Goal: Task Accomplishment & Management: Use online tool/utility

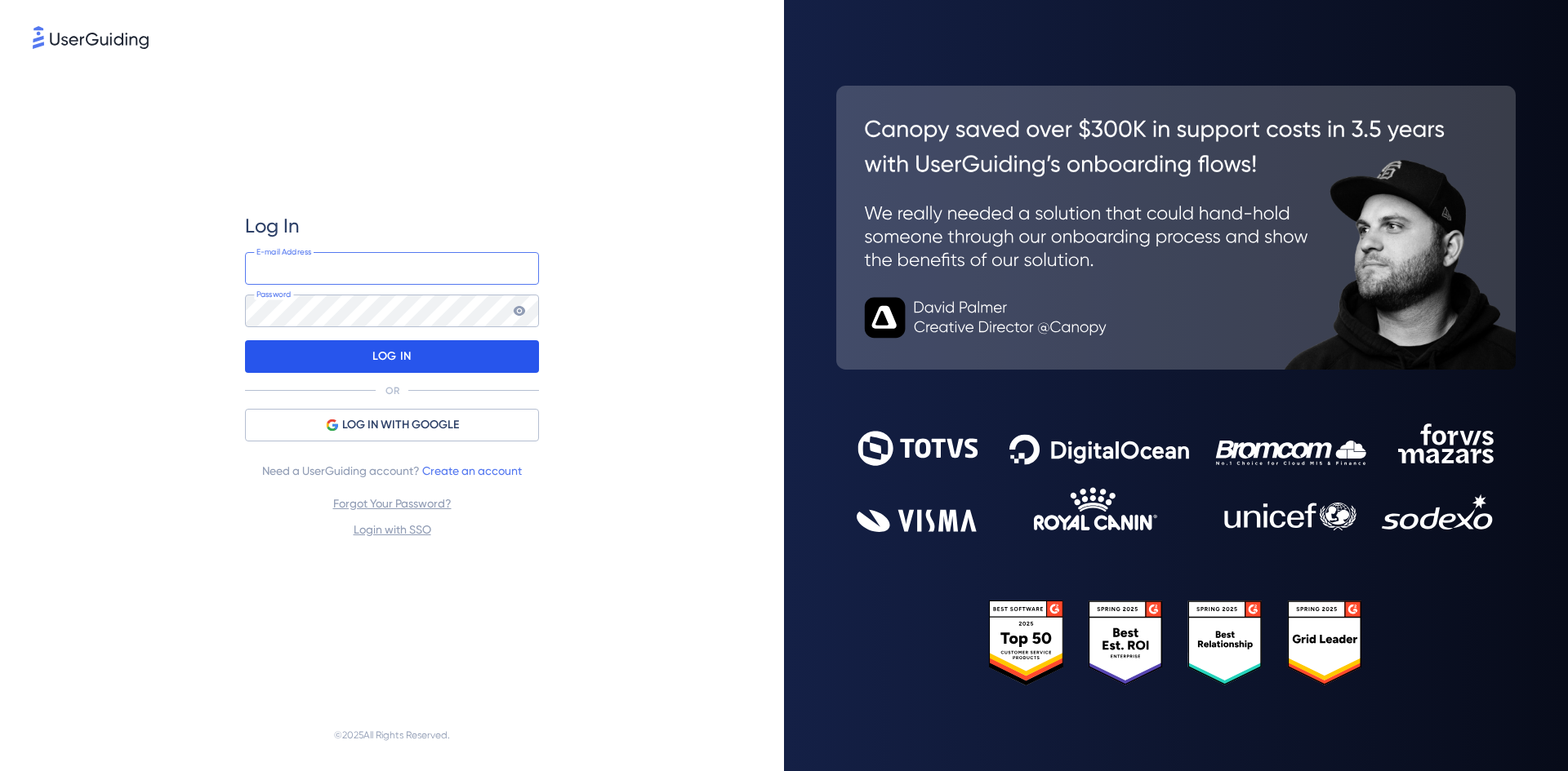
type input "[PERSON_NAME][EMAIL_ADDRESS][DOMAIN_NAME]"
click at [460, 365] on div "LOG IN" at bounding box center [392, 356] width 294 height 33
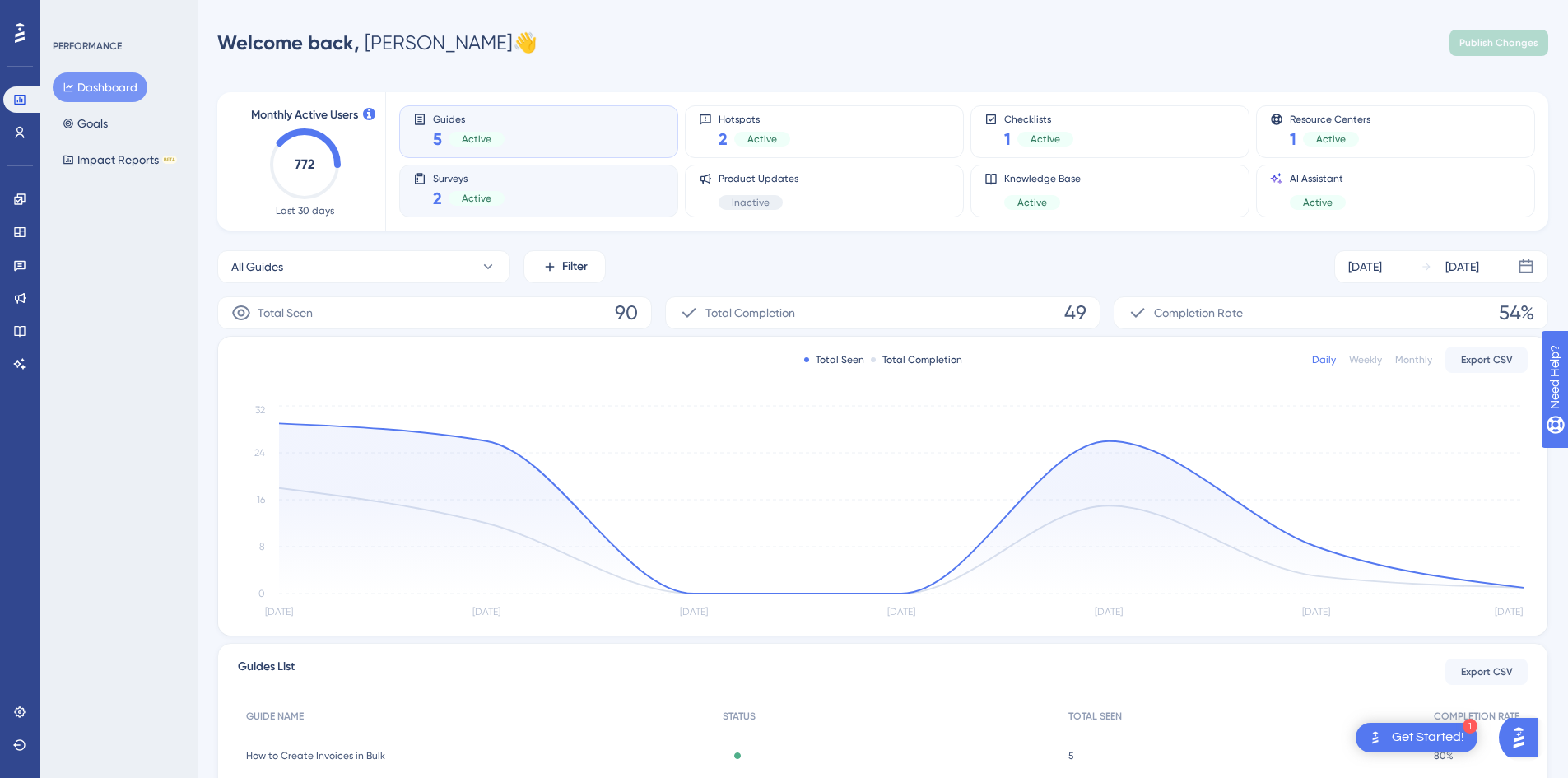
click at [488, 183] on span "Surveys" at bounding box center [469, 178] width 71 height 11
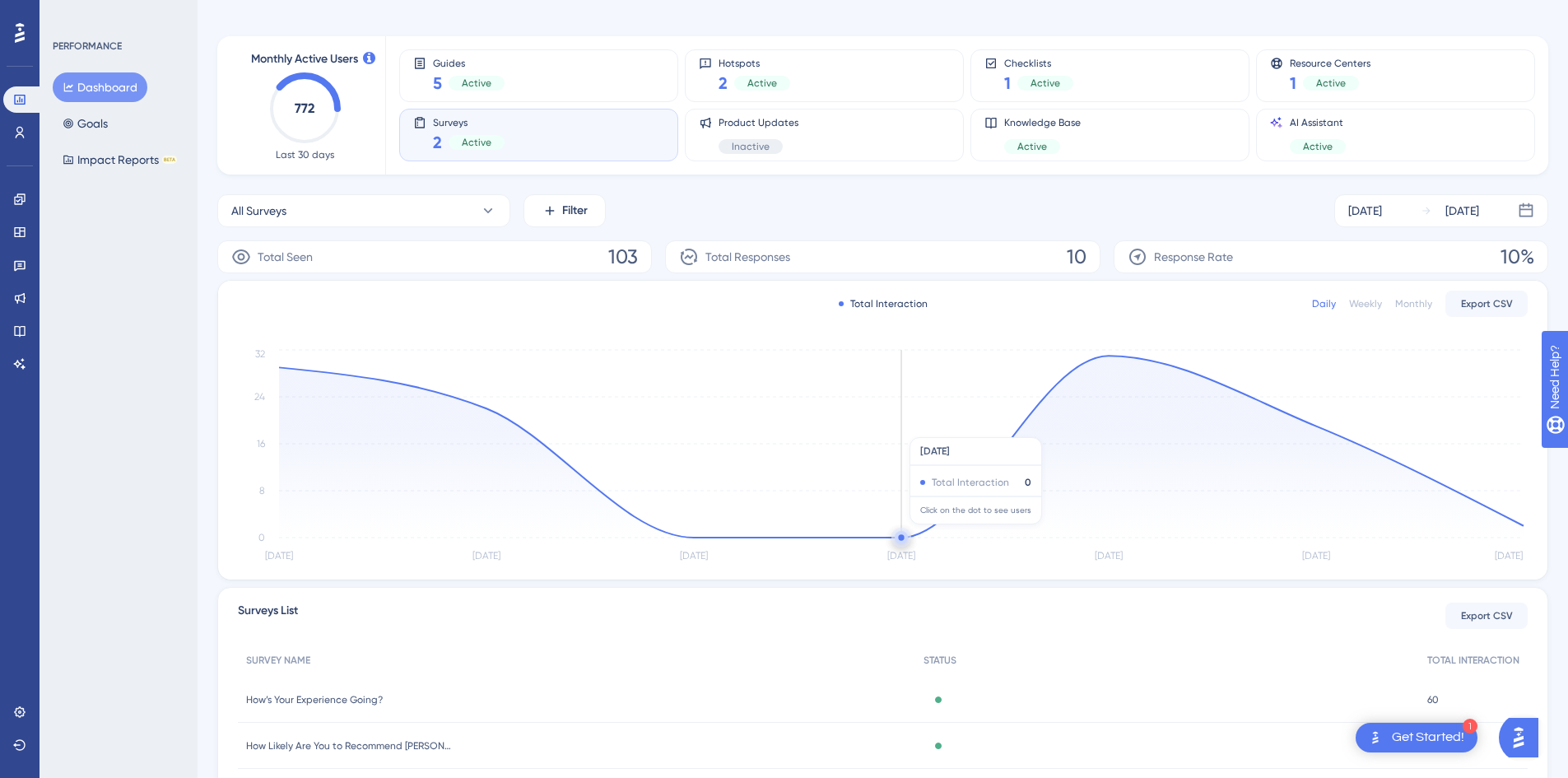
scroll to position [153, 0]
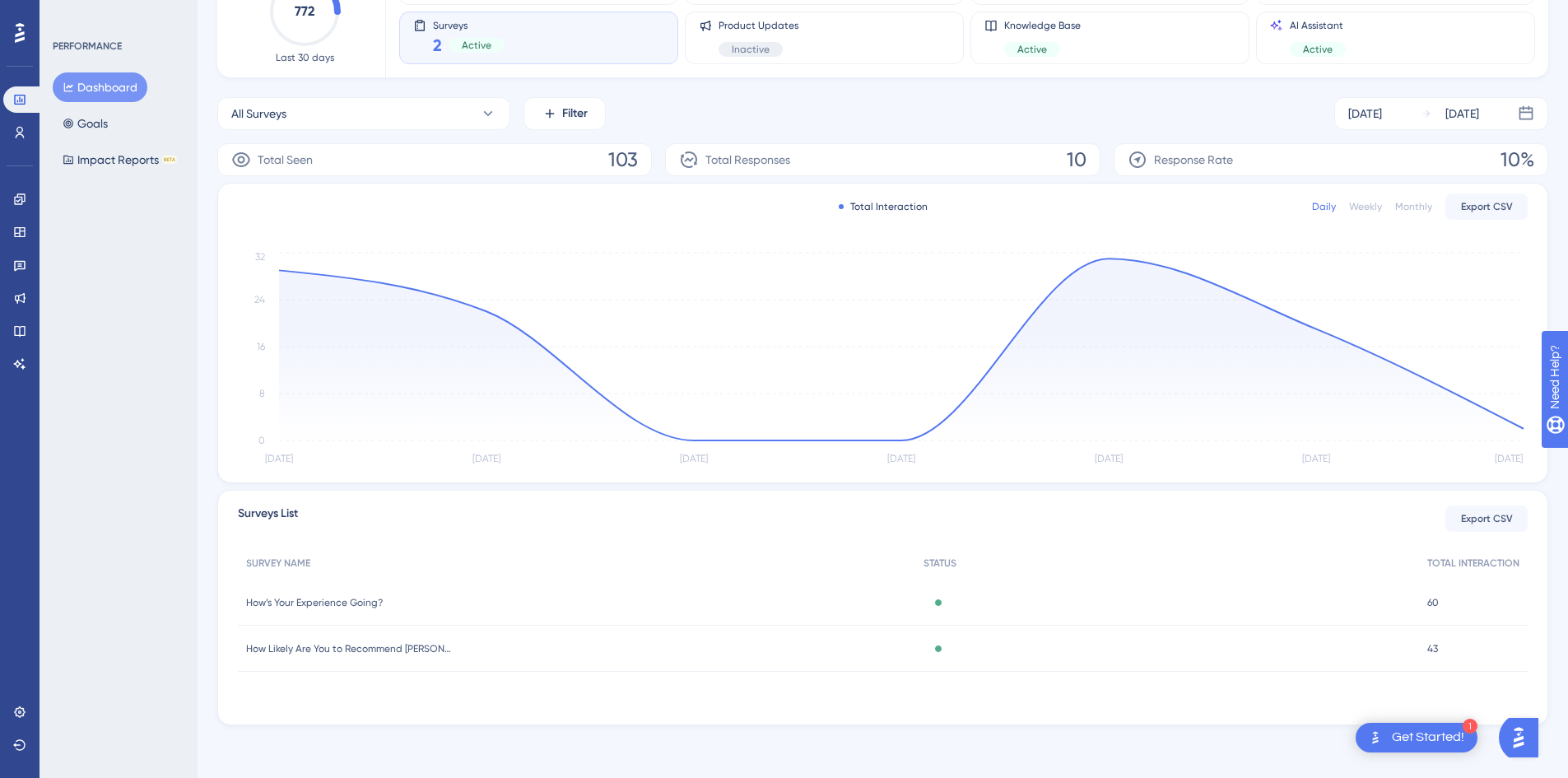
click at [333, 606] on span "How’s Your Experience Going?" at bounding box center [315, 603] width 137 height 13
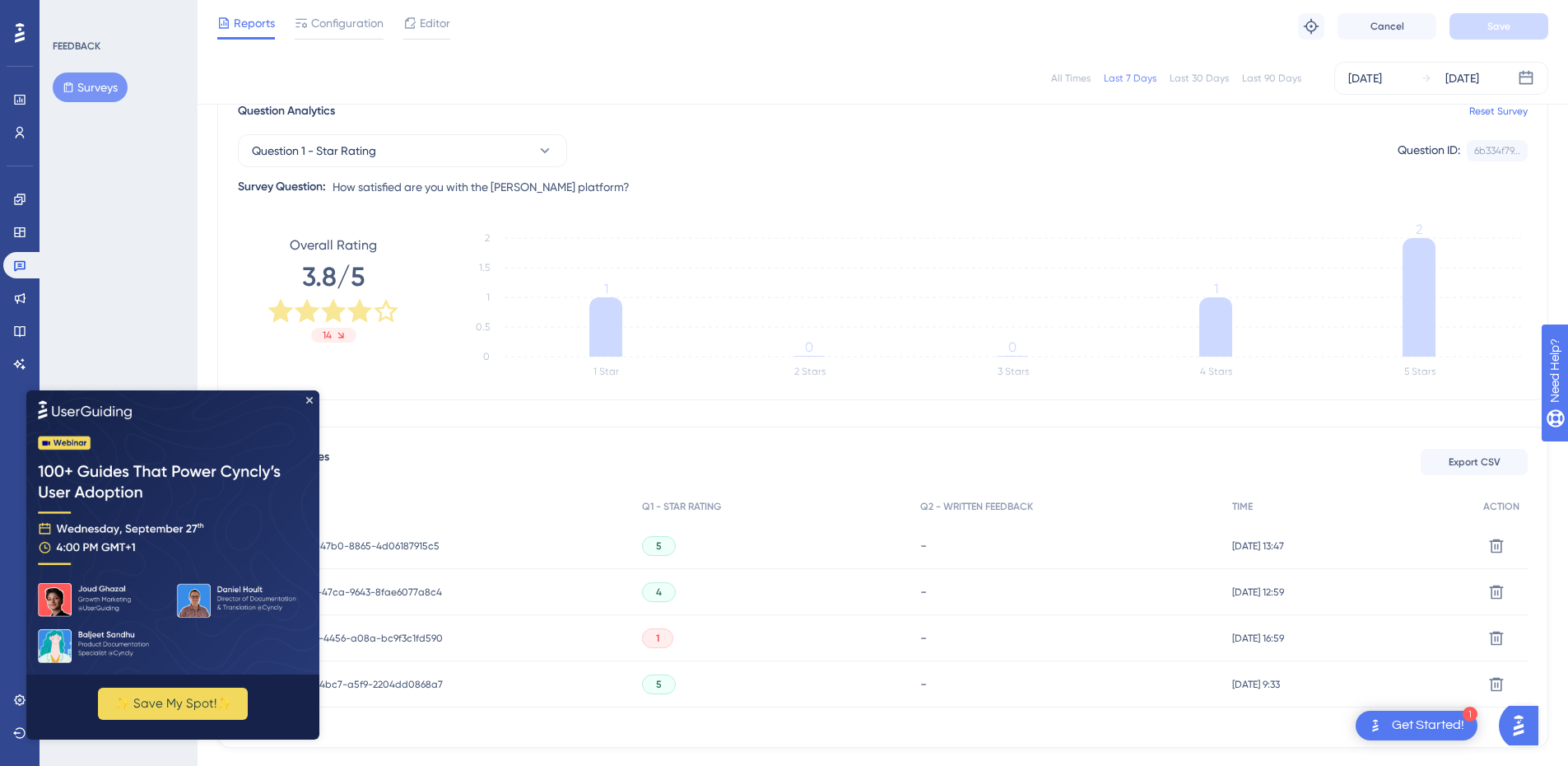
scroll to position [165, 0]
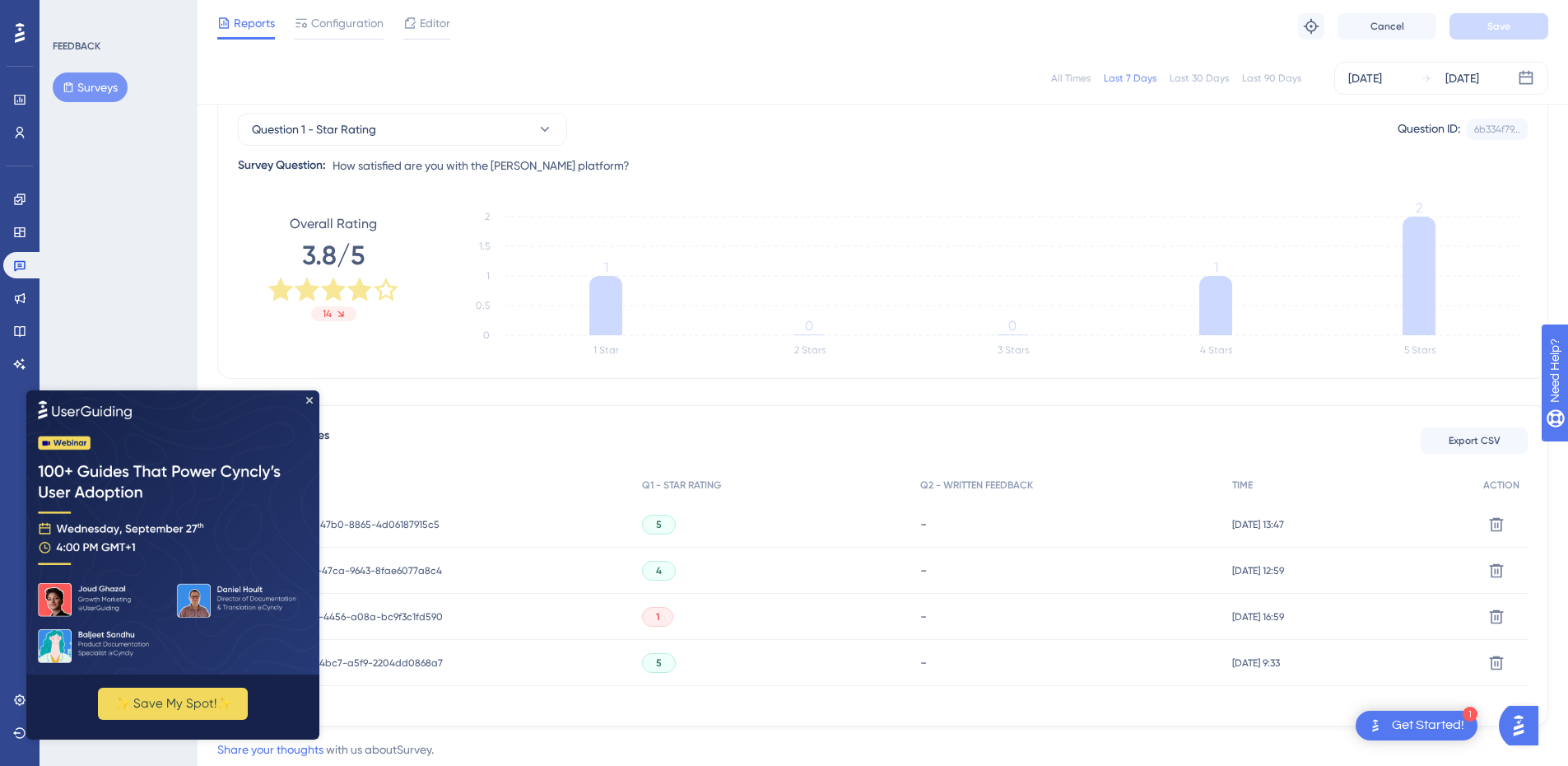
click at [418, 620] on span "a883b99c-c348-4456-a08a-bc9f3c1fd590" at bounding box center [345, 617] width 197 height 13
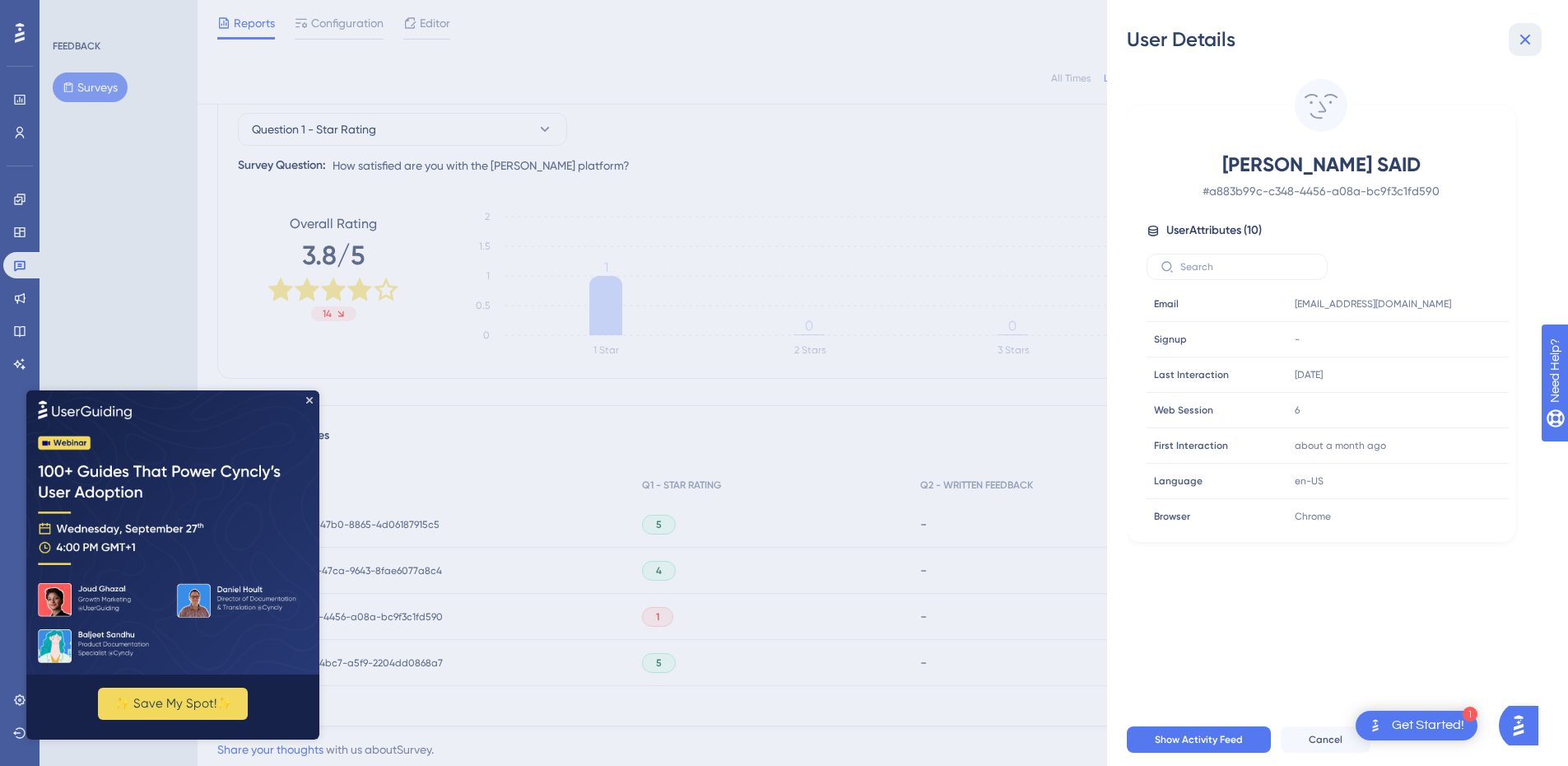
click at [1532, 38] on icon at bounding box center [1525, 39] width 20 height 20
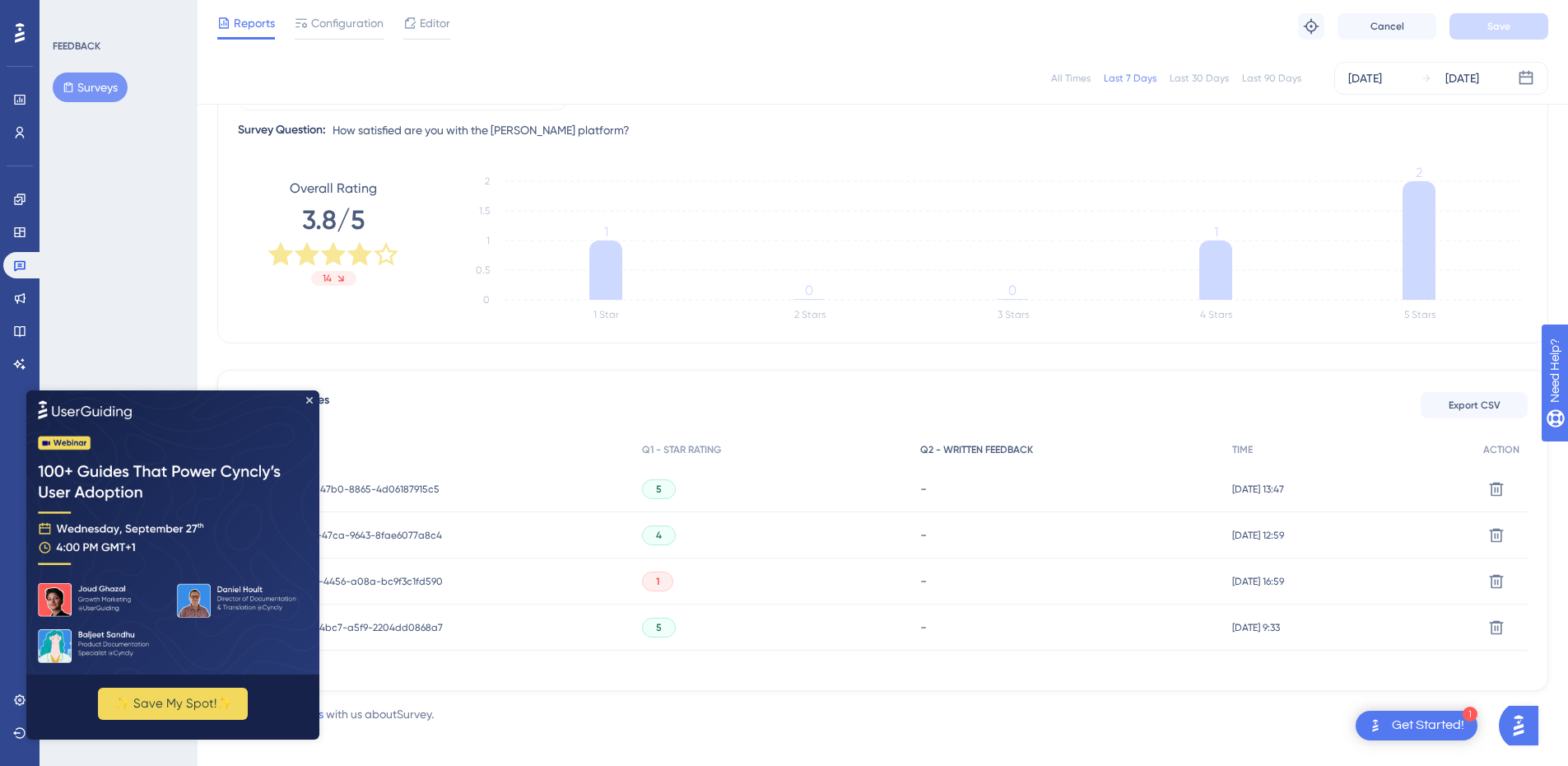
scroll to position [211, 0]
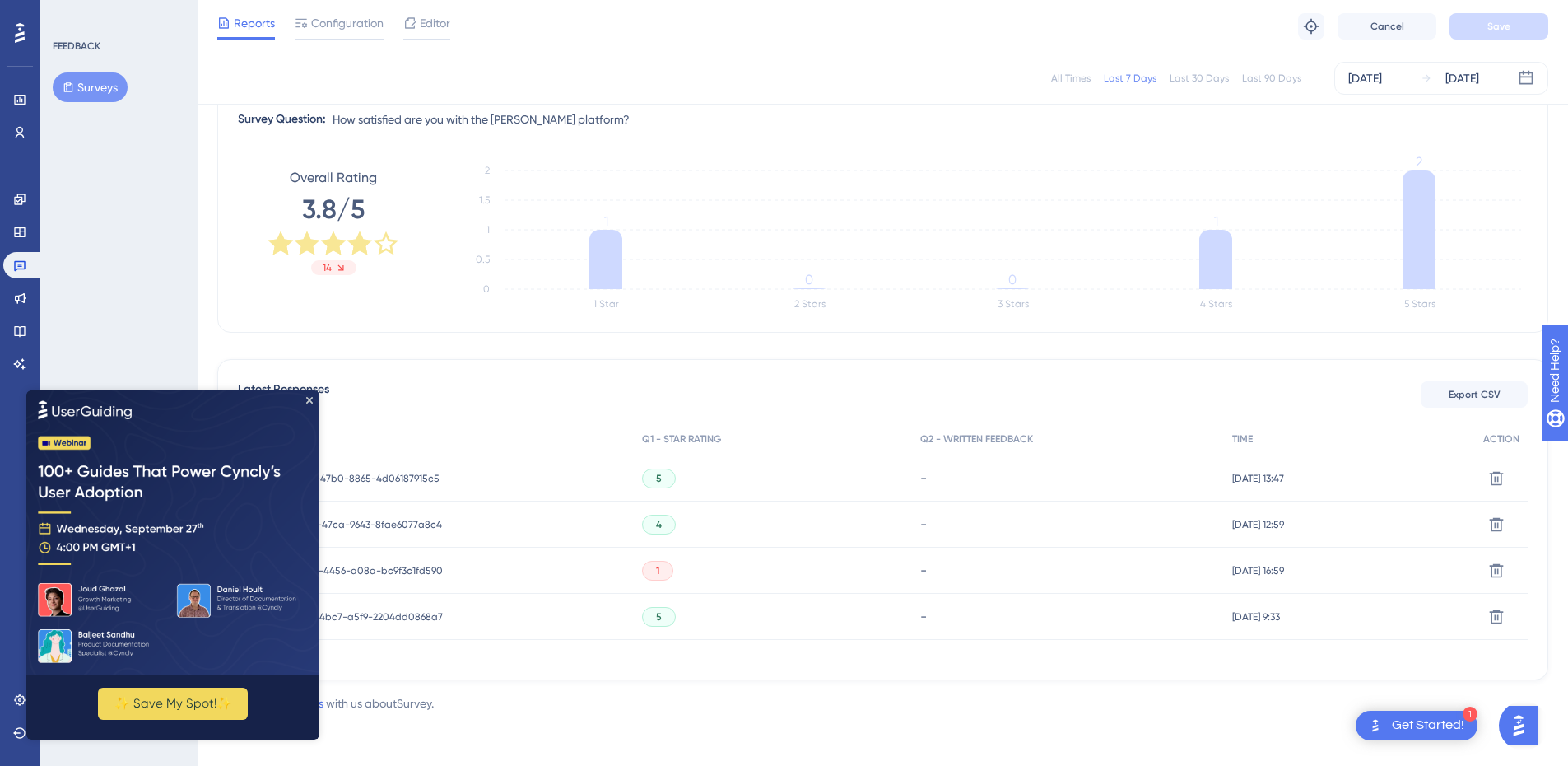
click at [415, 571] on span "a883b99c-c348-4456-a08a-bc9f3c1fd590" at bounding box center [345, 571] width 197 height 13
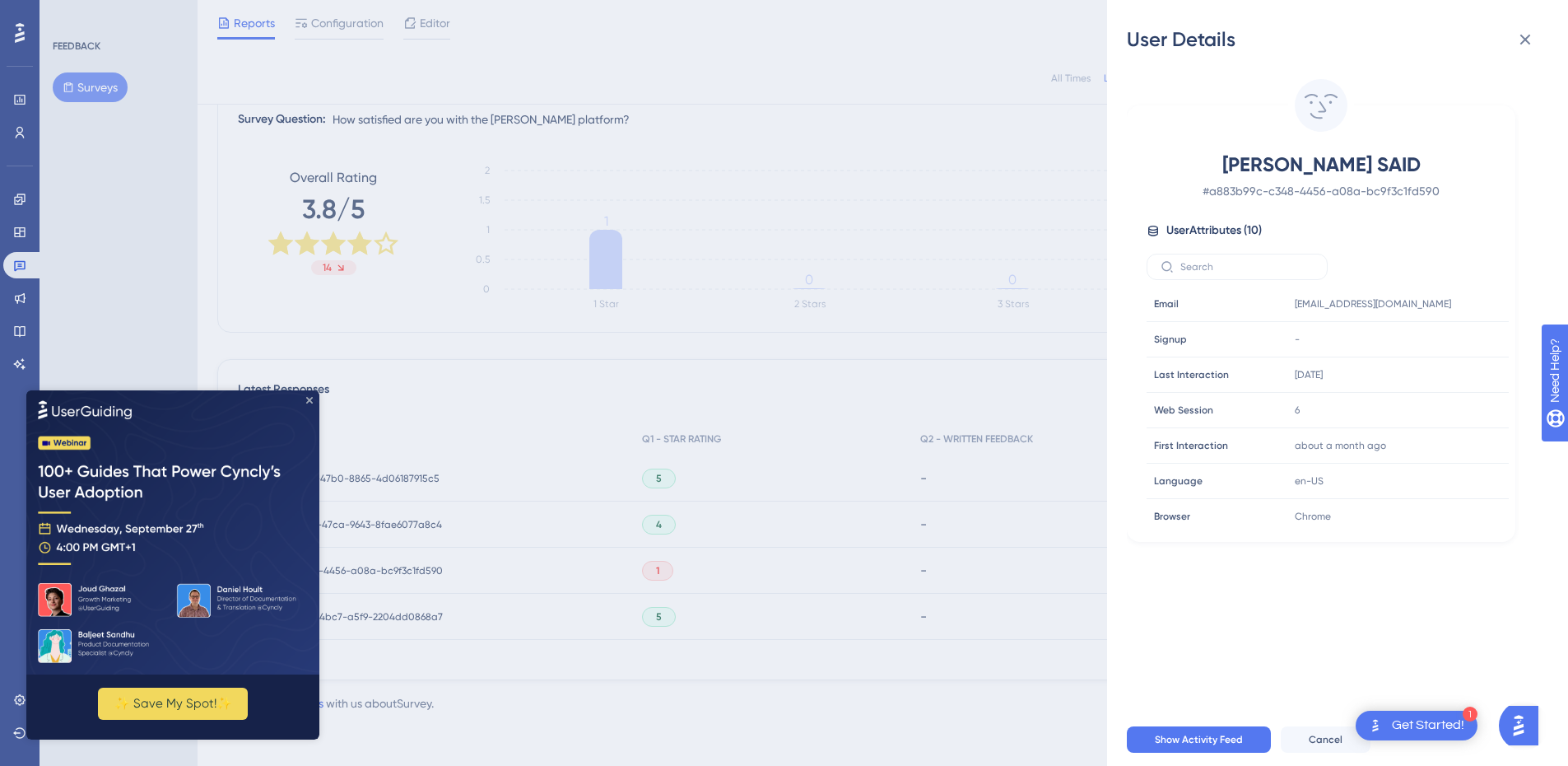
click at [312, 399] on icon "Close Preview" at bounding box center [309, 399] width 7 height 7
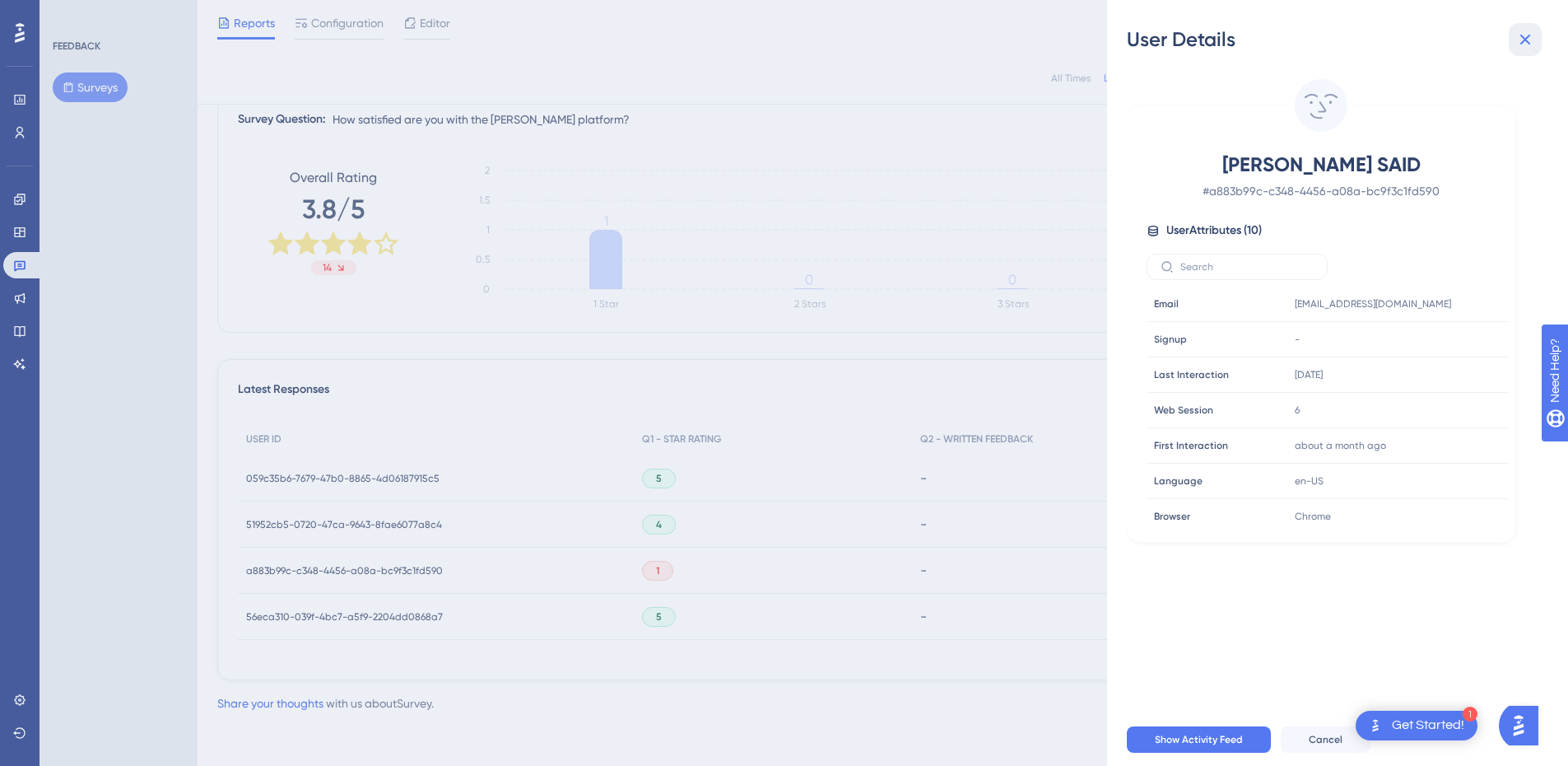
click at [1529, 35] on icon at bounding box center [1525, 39] width 20 height 20
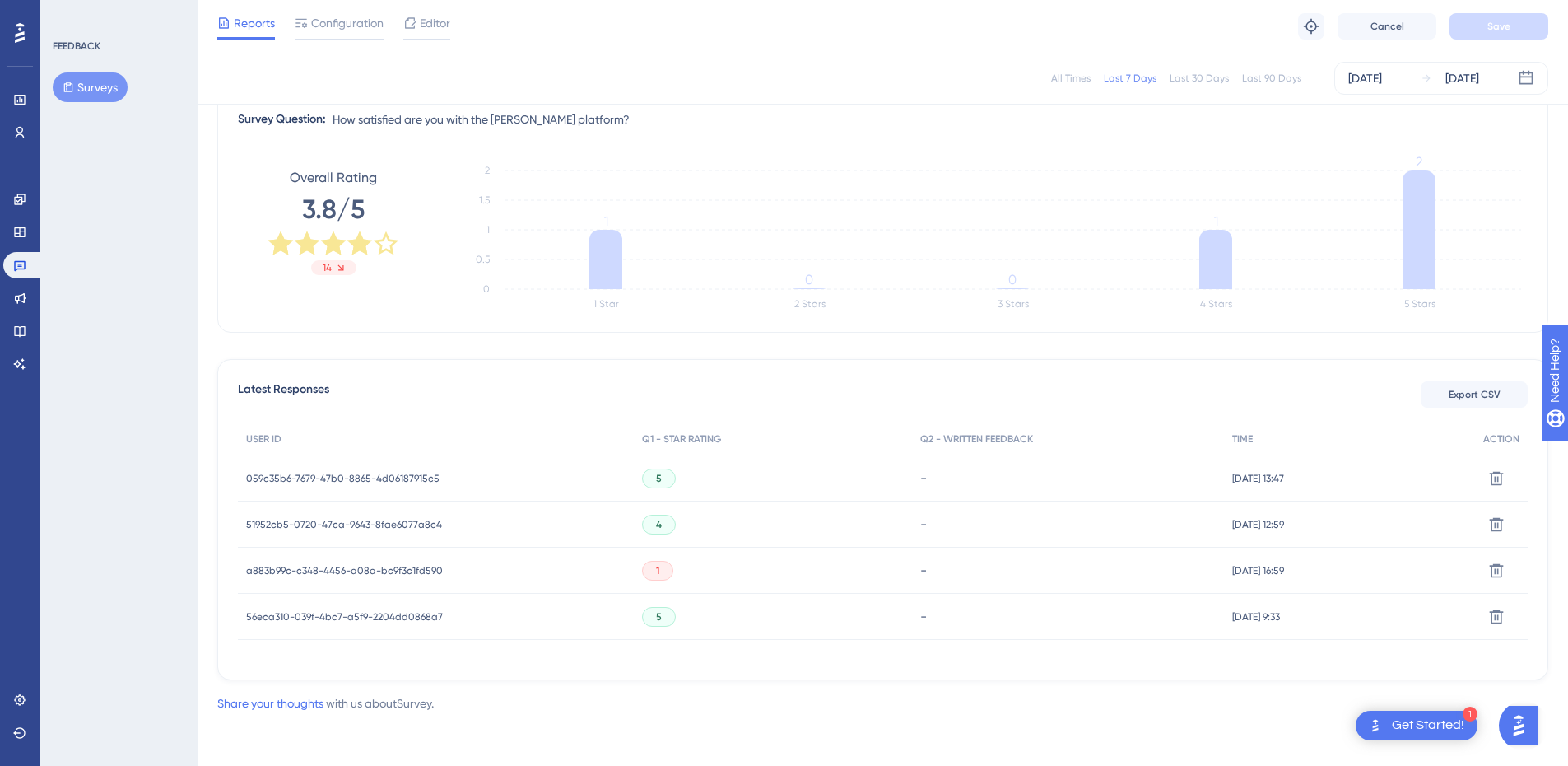
click at [410, 477] on span "059c35b6-7679-47b0-8865-4d06187915c5" at bounding box center [343, 478] width 193 height 13
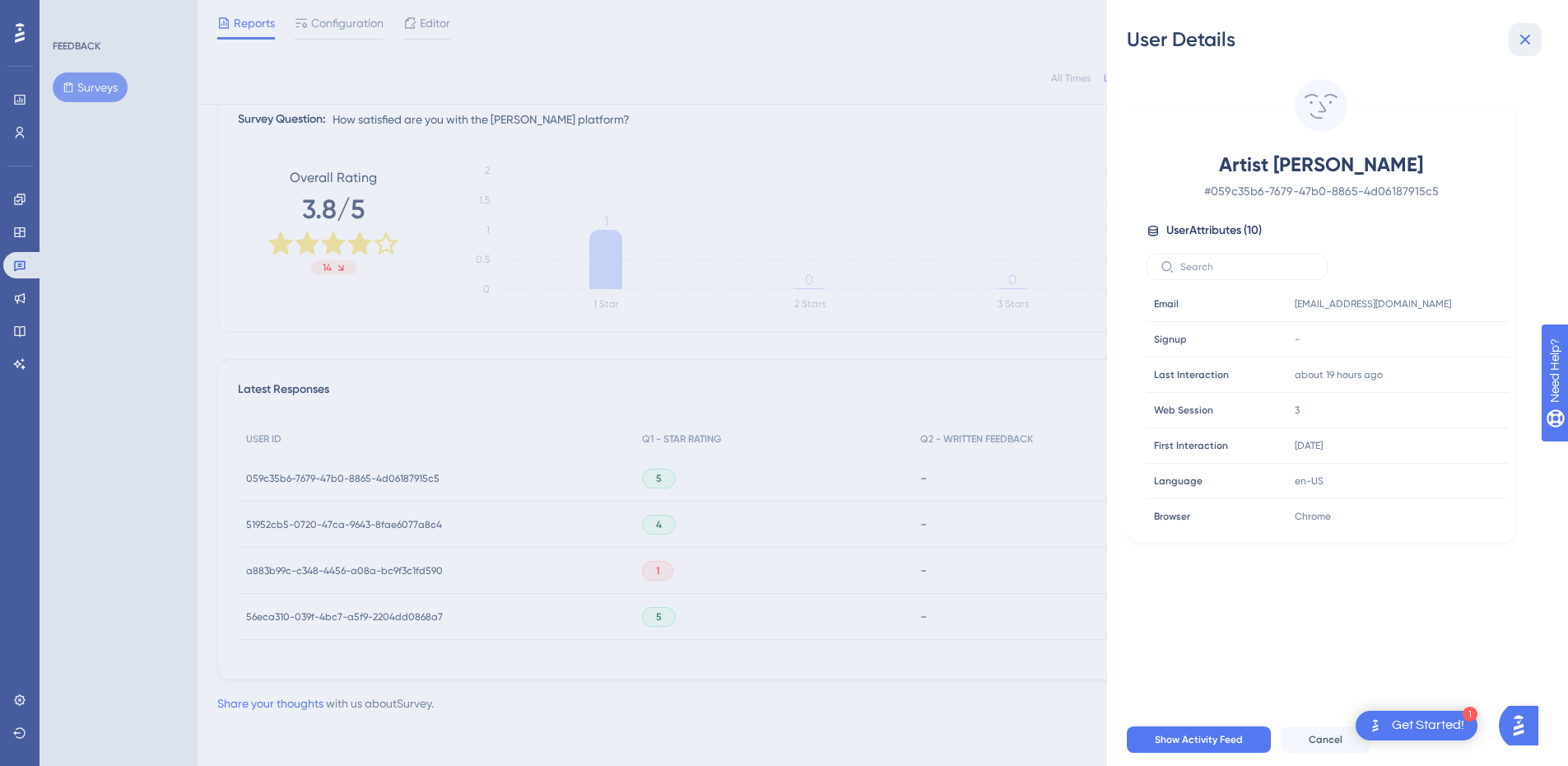
click at [1532, 35] on icon at bounding box center [1525, 39] width 20 height 20
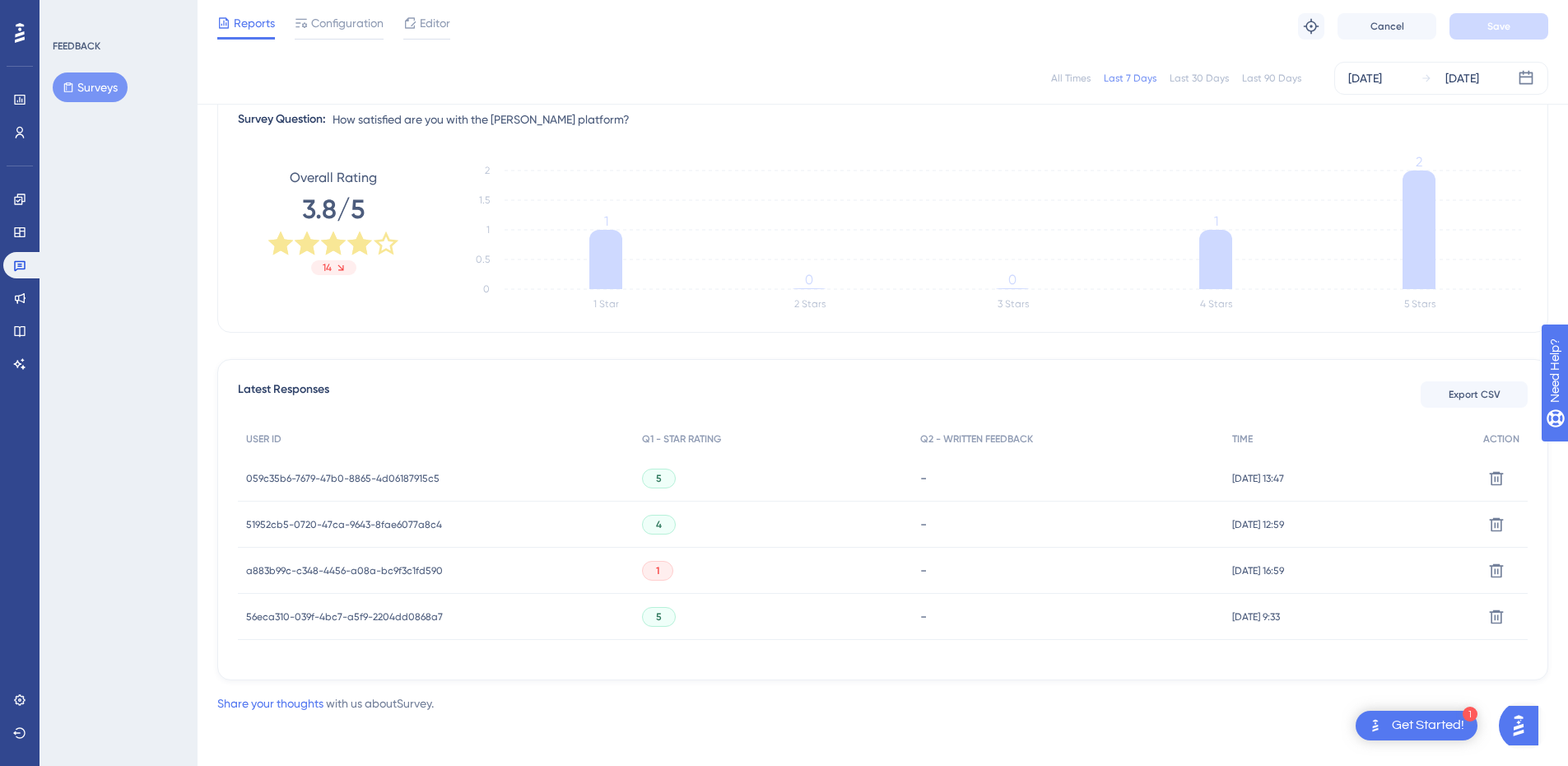
click at [282, 523] on span "51952cb5-0720-47ca-9643-8fae6077a8c4" at bounding box center [344, 525] width 196 height 13
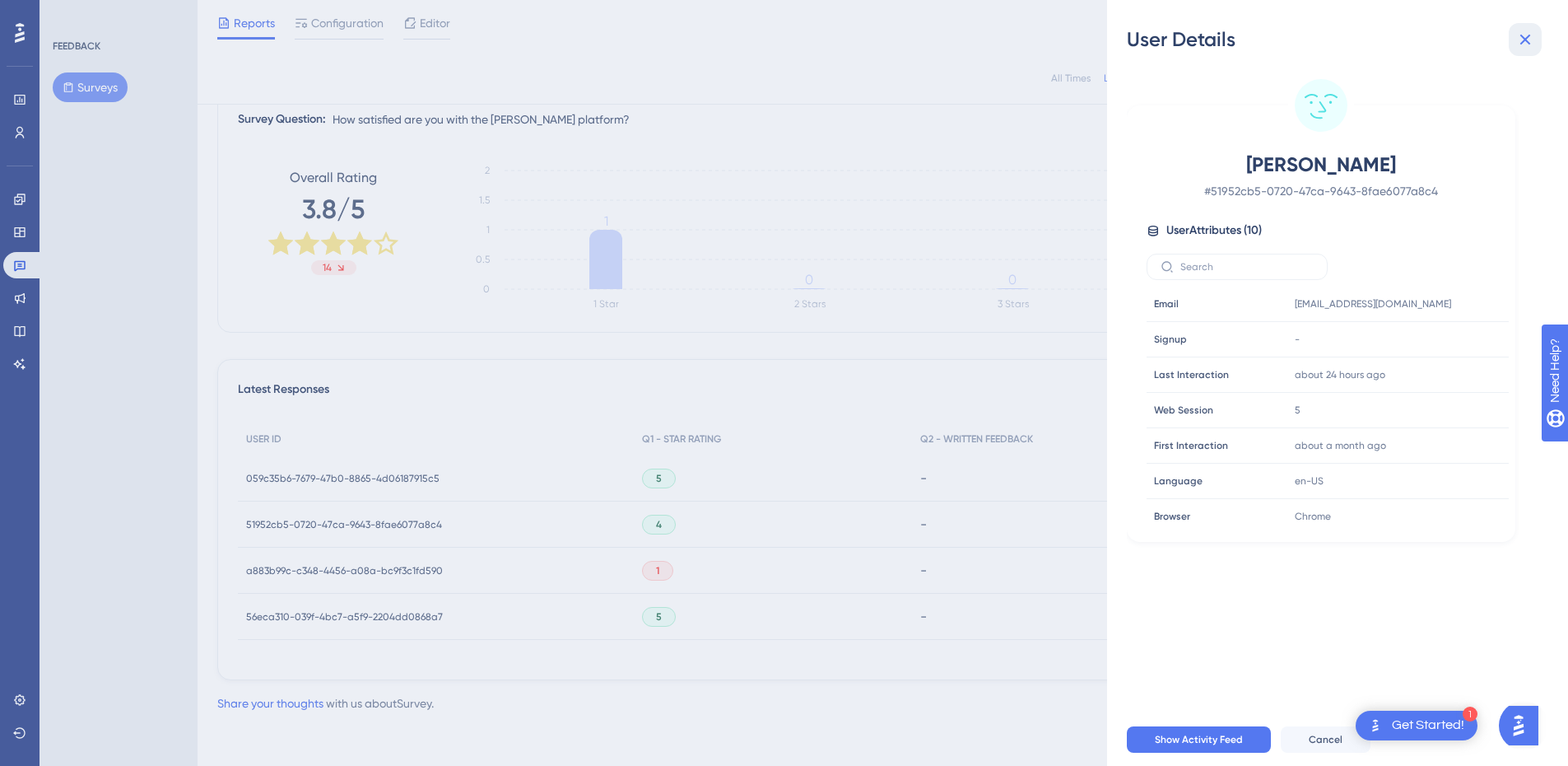
click at [1529, 46] on icon at bounding box center [1525, 39] width 20 height 20
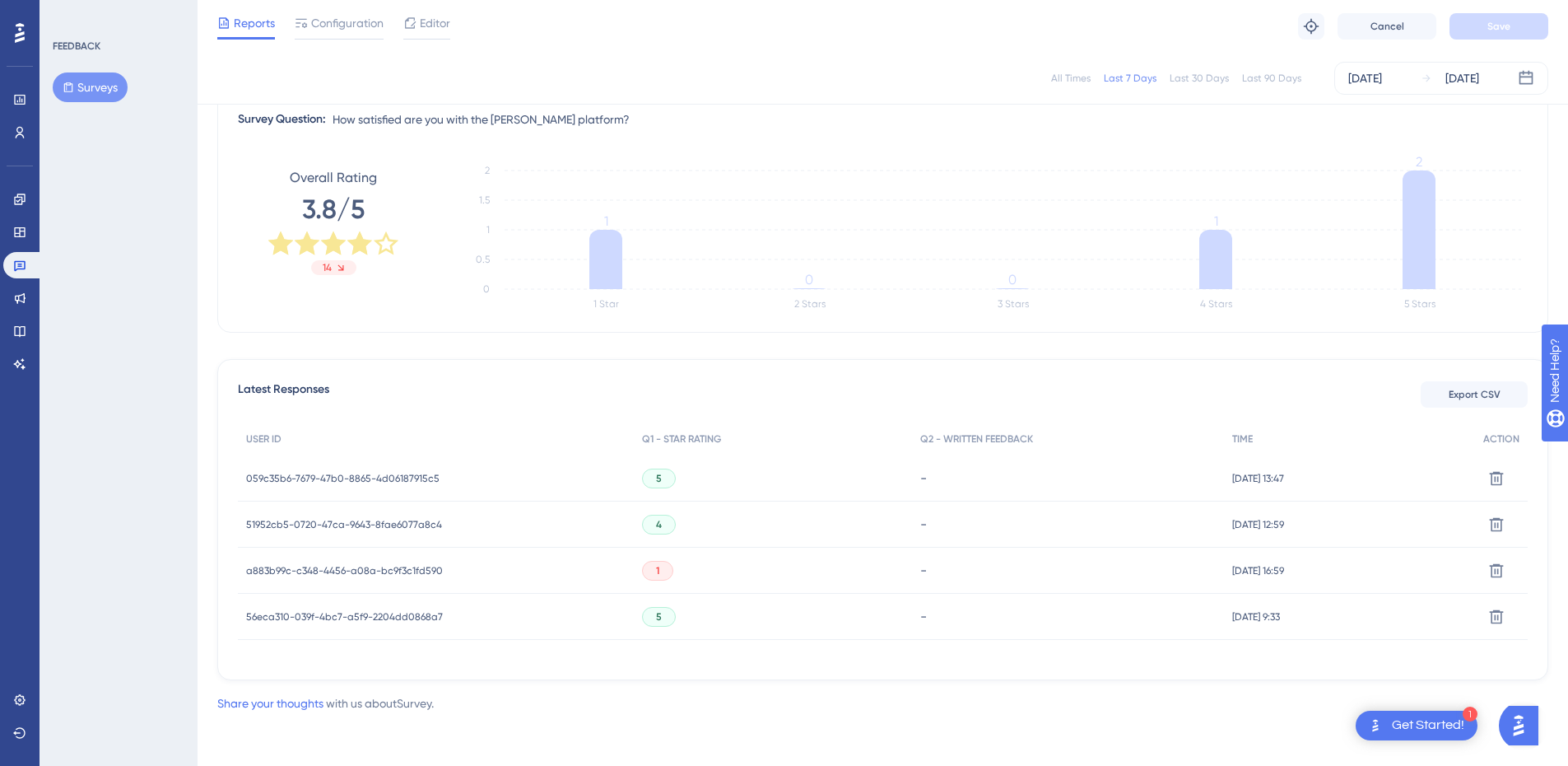
click at [355, 622] on span "56eca310-039f-4bc7-a5f9-2204dd0868a7" at bounding box center [345, 617] width 197 height 13
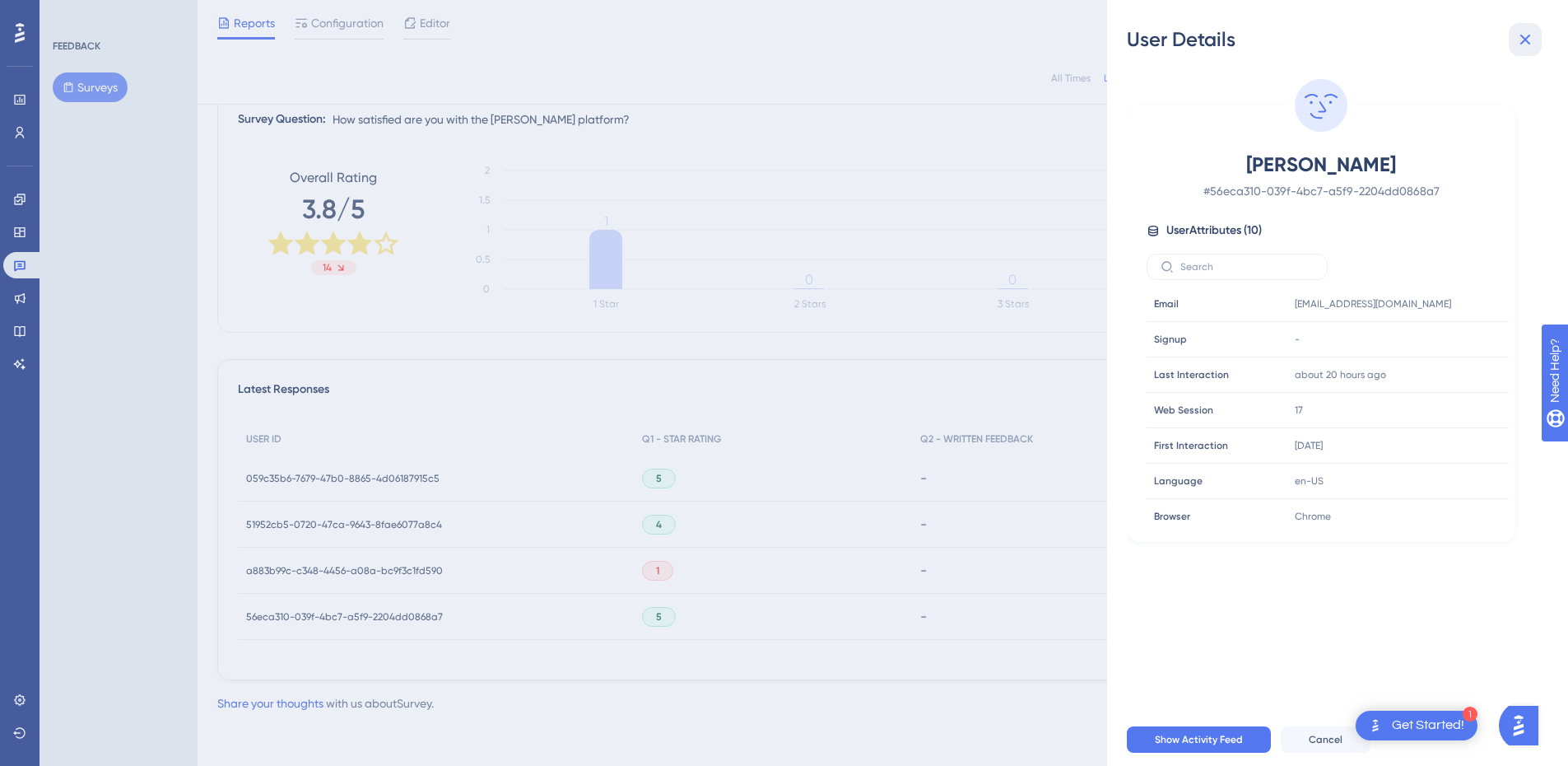
drag, startPoint x: 1526, startPoint y: 40, endPoint x: 1421, endPoint y: 136, distance: 142.3
click at [1526, 39] on icon at bounding box center [1525, 39] width 10 height 10
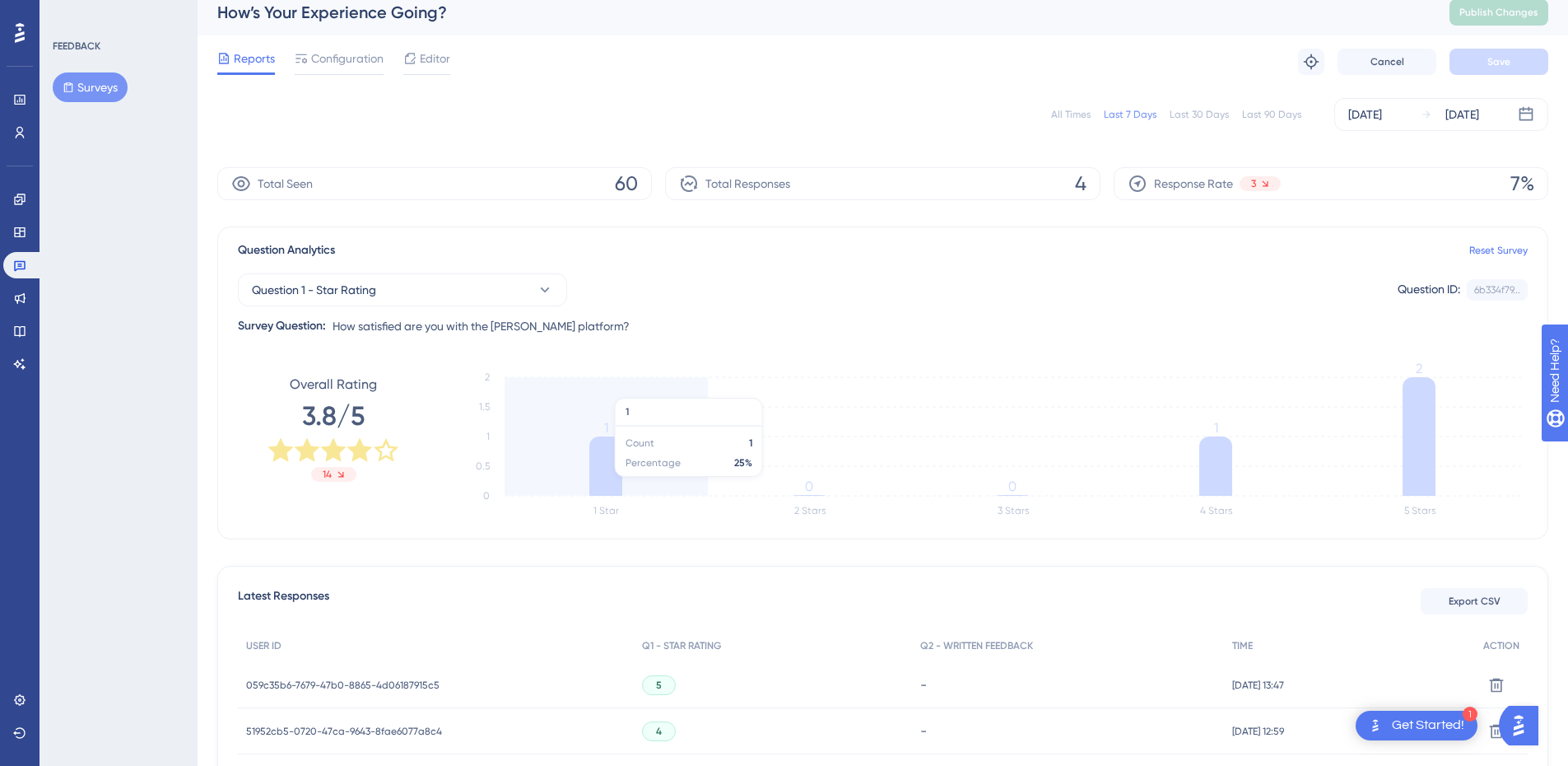
scroll to position [0, 0]
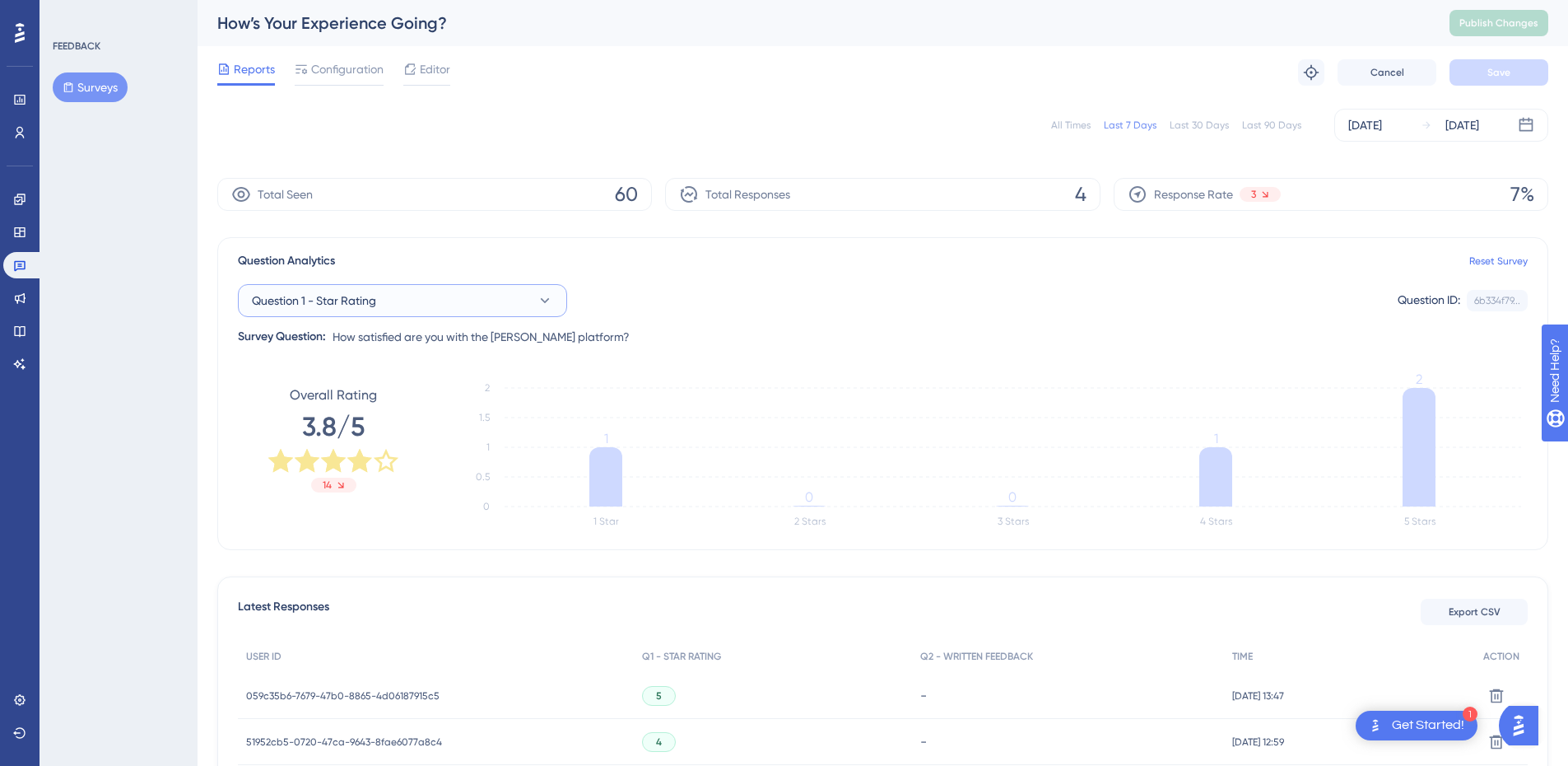
click at [456, 311] on button "Question 1 - Star Rating" at bounding box center [402, 300] width 329 height 33
click at [453, 256] on div "Question Analytics Reset Survey" at bounding box center [883, 261] width 1290 height 20
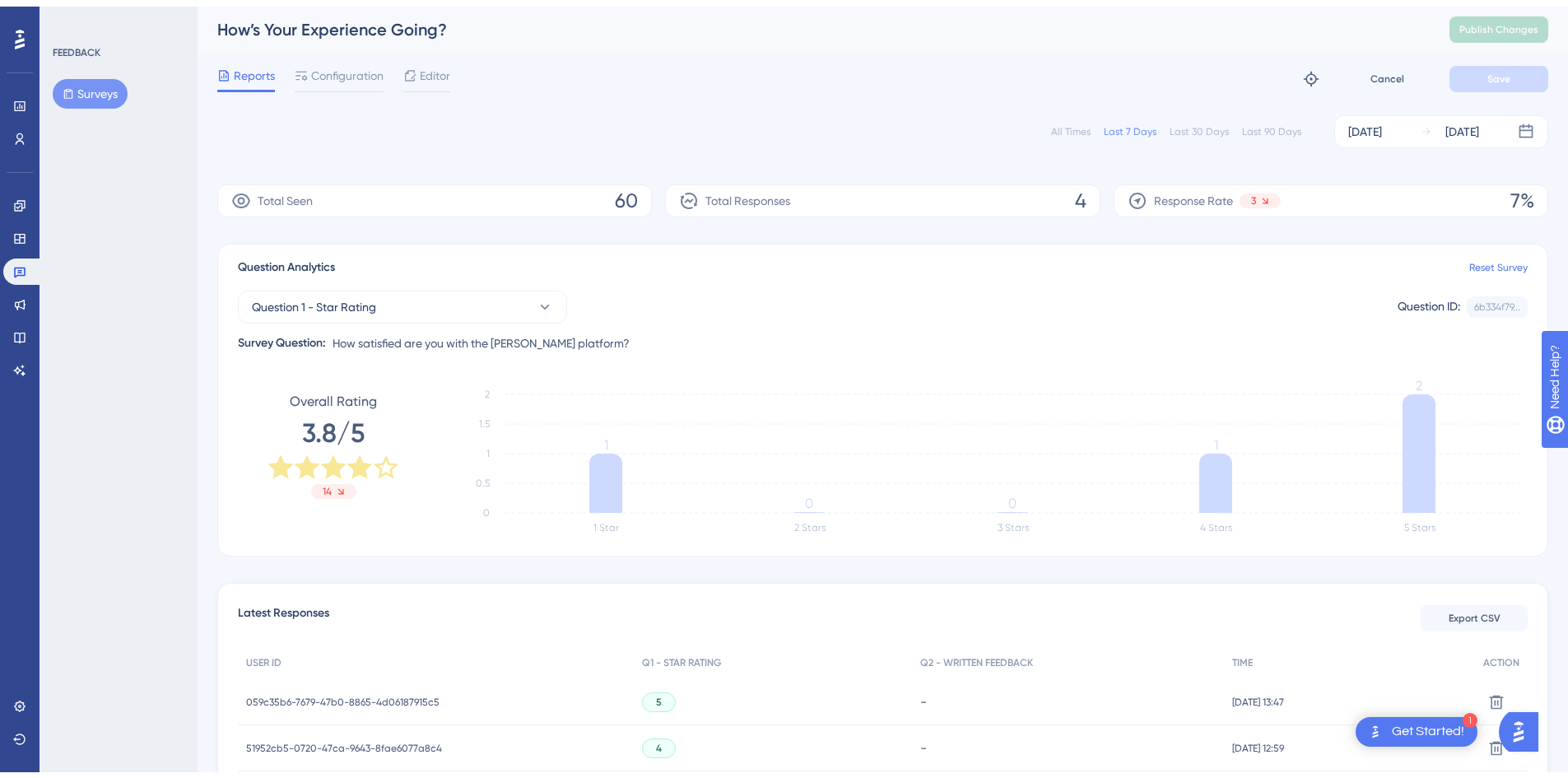
scroll to position [153, 0]
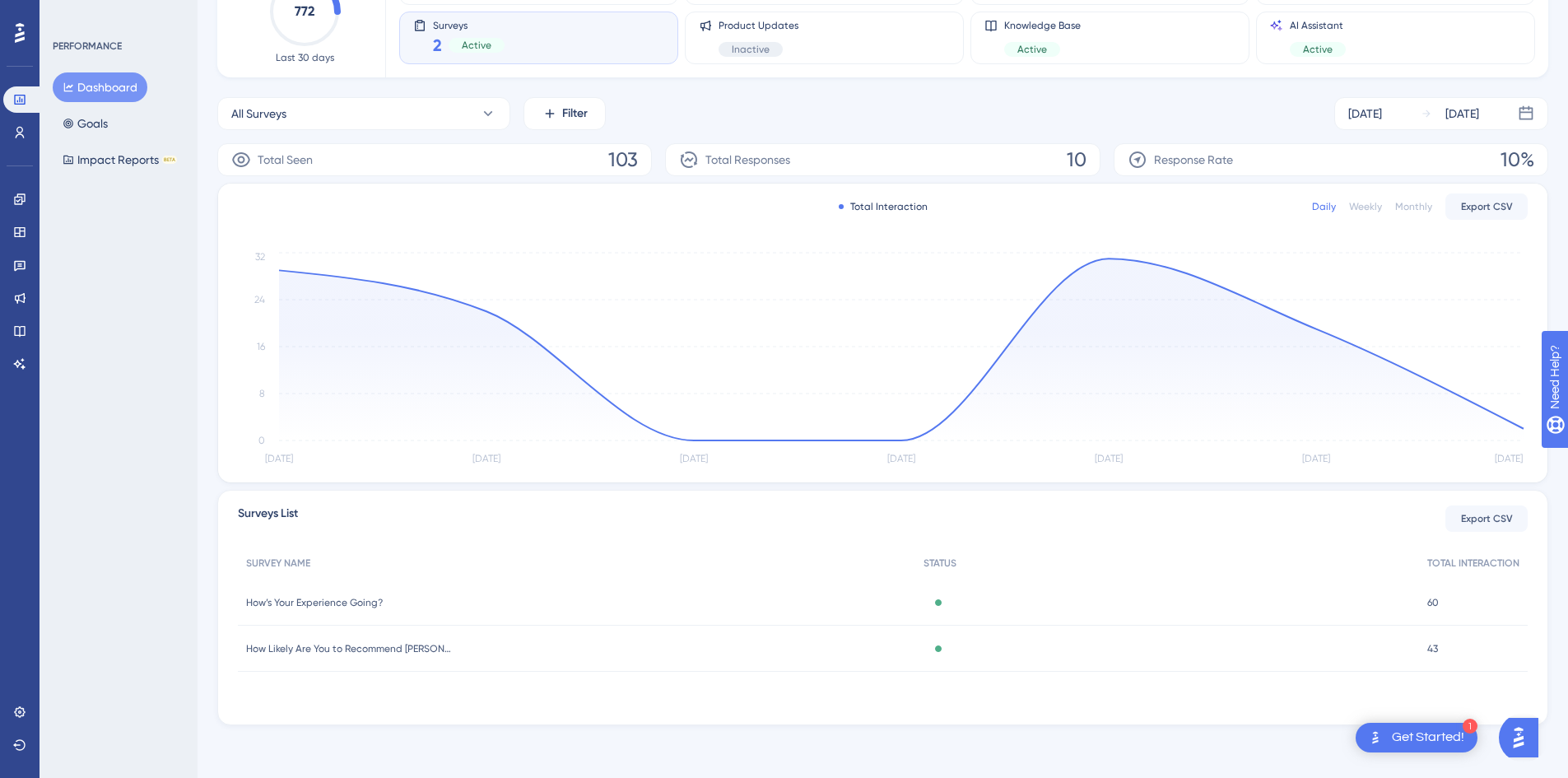
click at [367, 643] on span "How Likely Are You to Recommend [PERSON_NAME]?" at bounding box center [350, 649] width 206 height 13
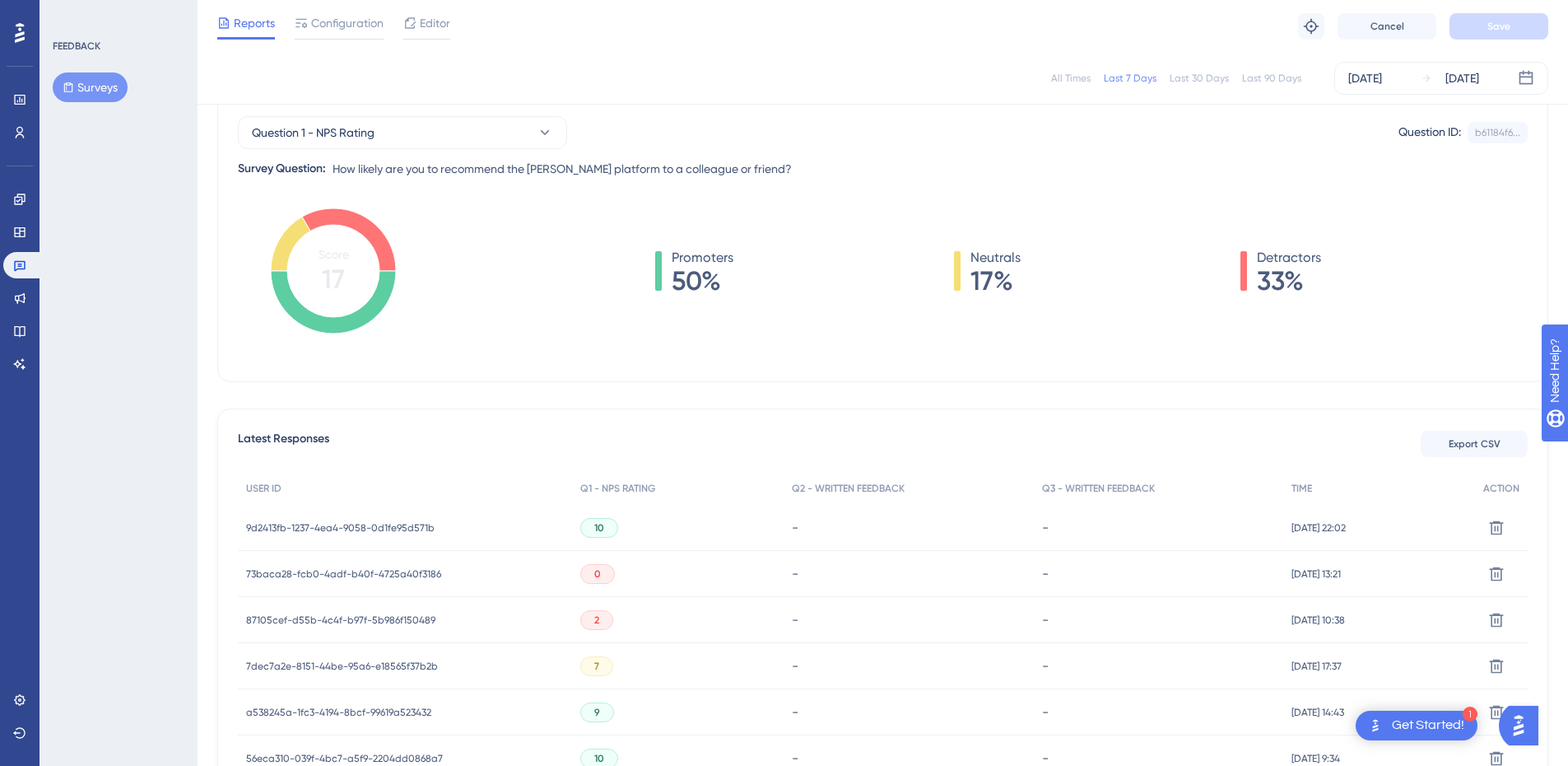
scroll to position [165, 0]
click at [364, 572] on span "73baca28-fcb0-4adf-b40f-4725a40f3186" at bounding box center [344, 571] width 195 height 13
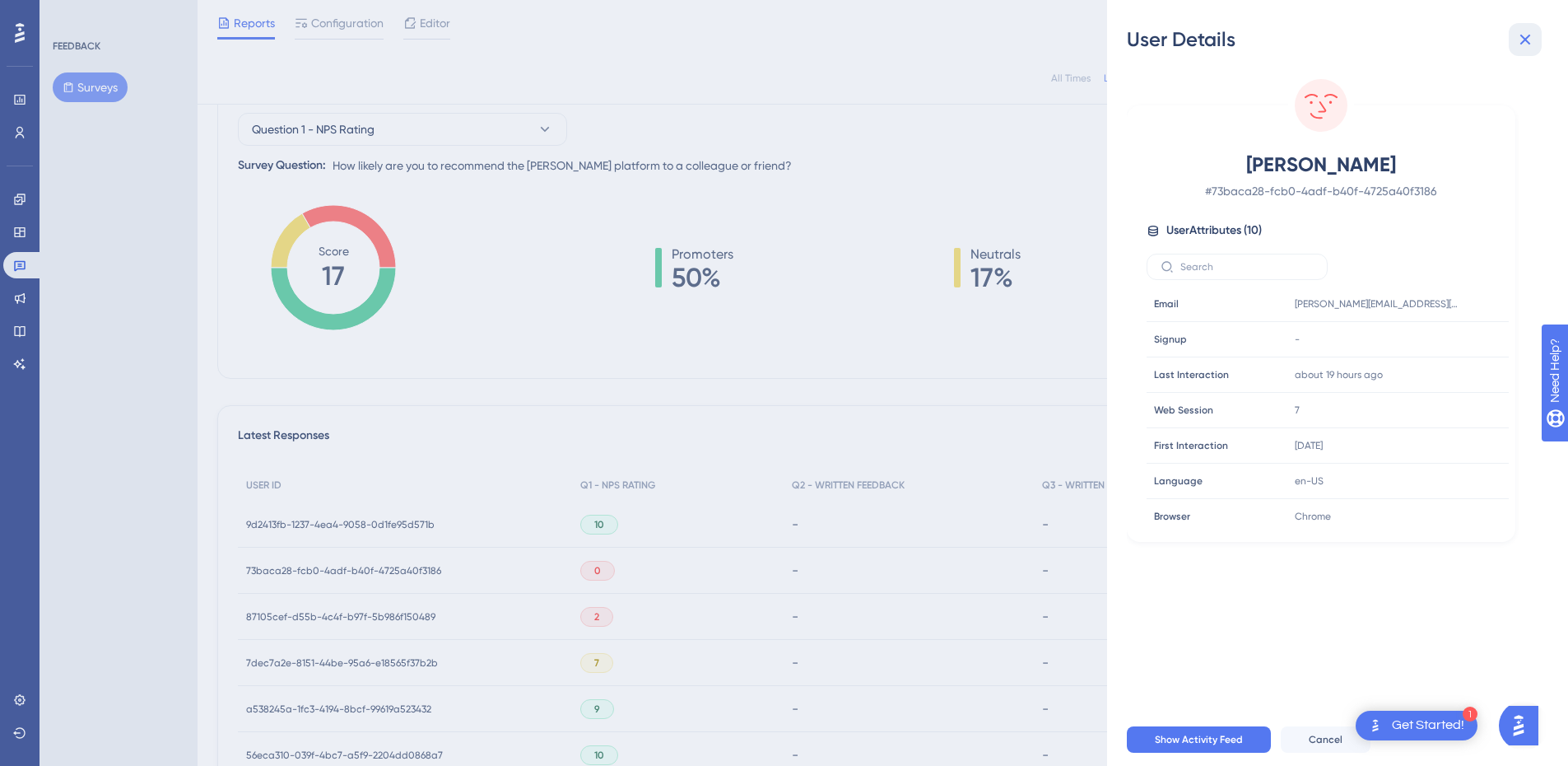
click at [1526, 33] on icon at bounding box center [1525, 39] width 20 height 20
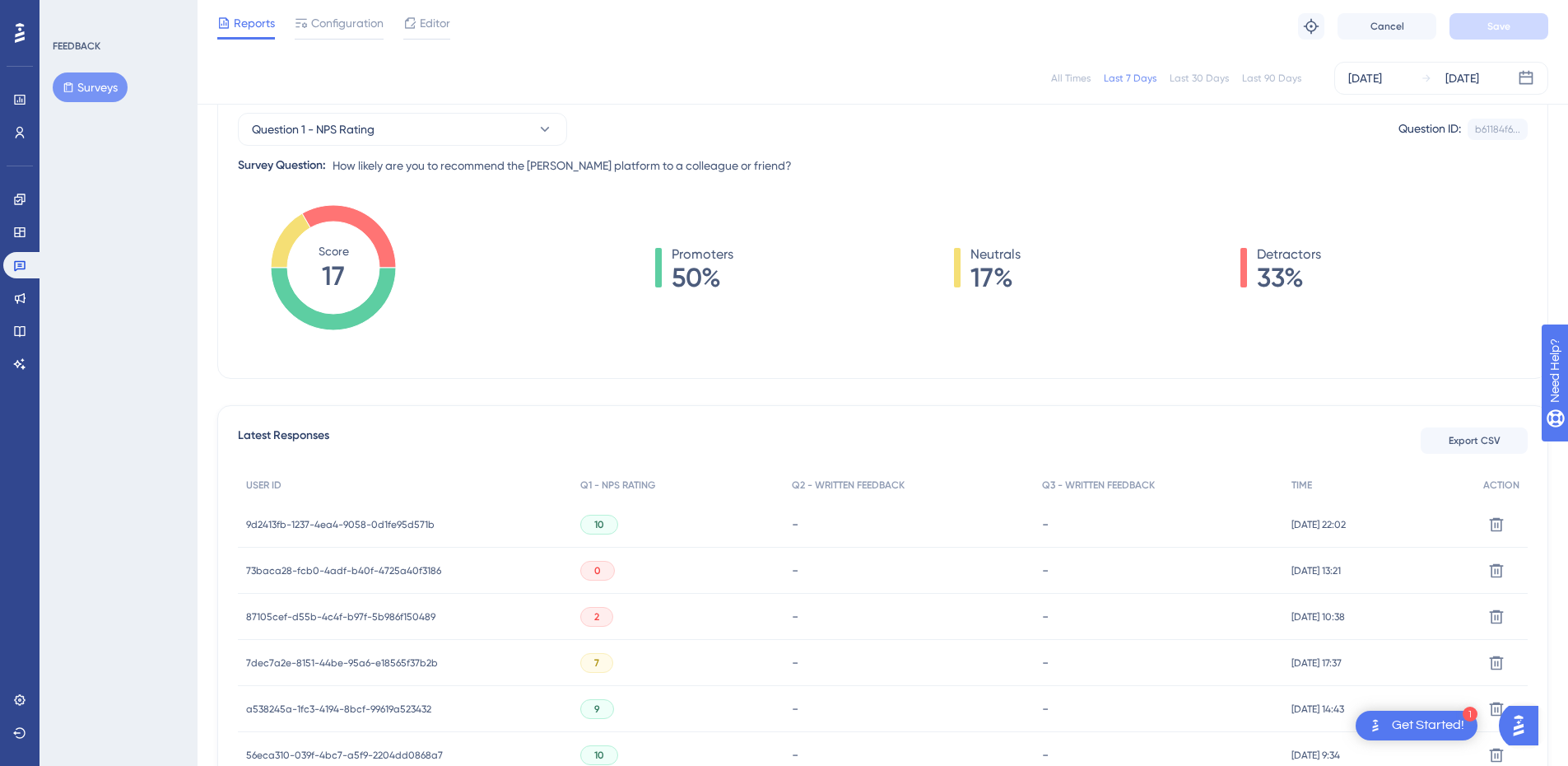
click at [403, 616] on span "87105cef-d55b-4c4f-b97f-5b986f150489" at bounding box center [341, 617] width 189 height 13
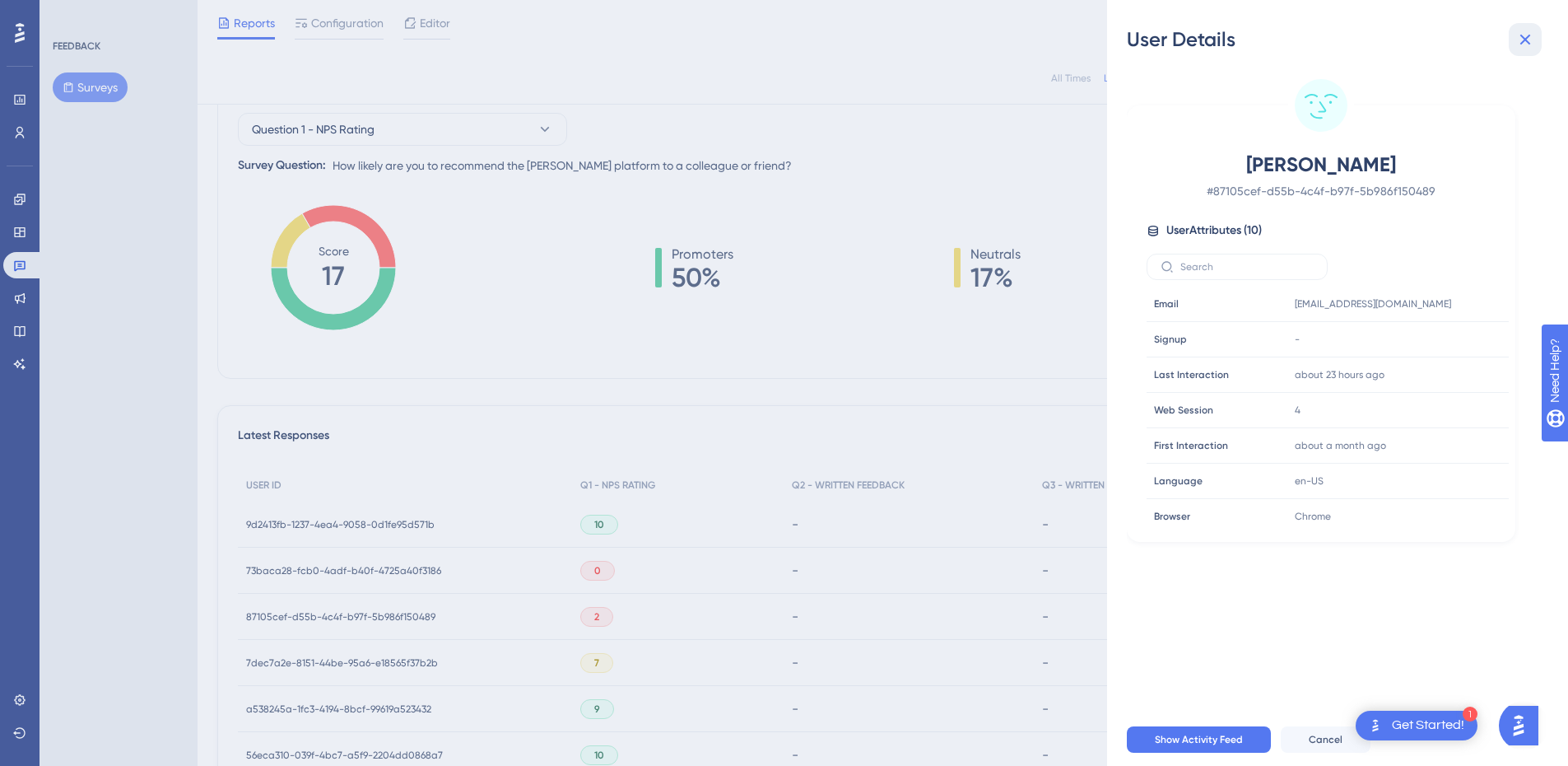
click at [1524, 38] on icon at bounding box center [1525, 39] width 10 height 10
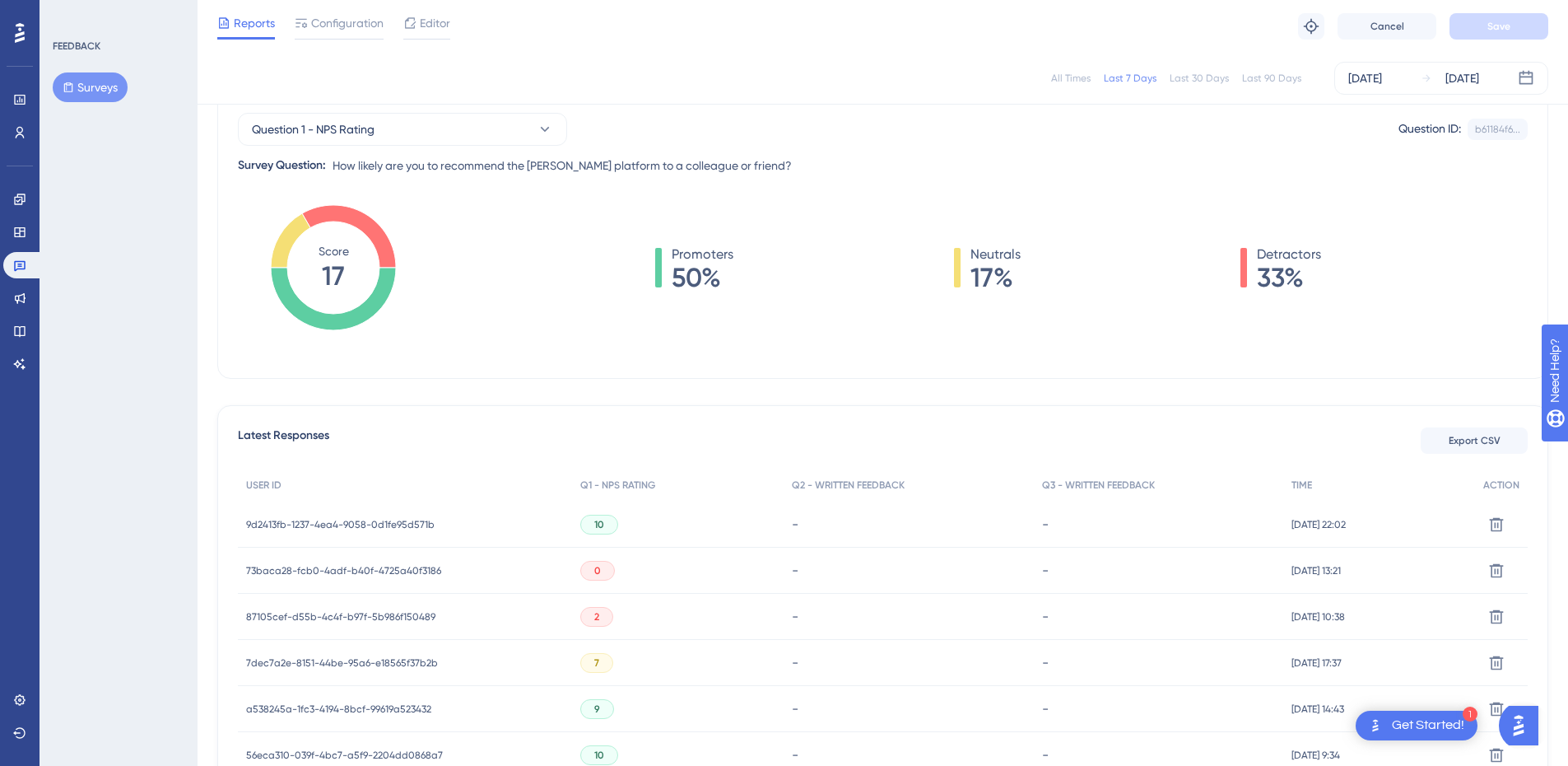
click at [382, 661] on span "7dec7a2e-8151-44be-95a6-e18565f37b2b" at bounding box center [342, 663] width 192 height 13
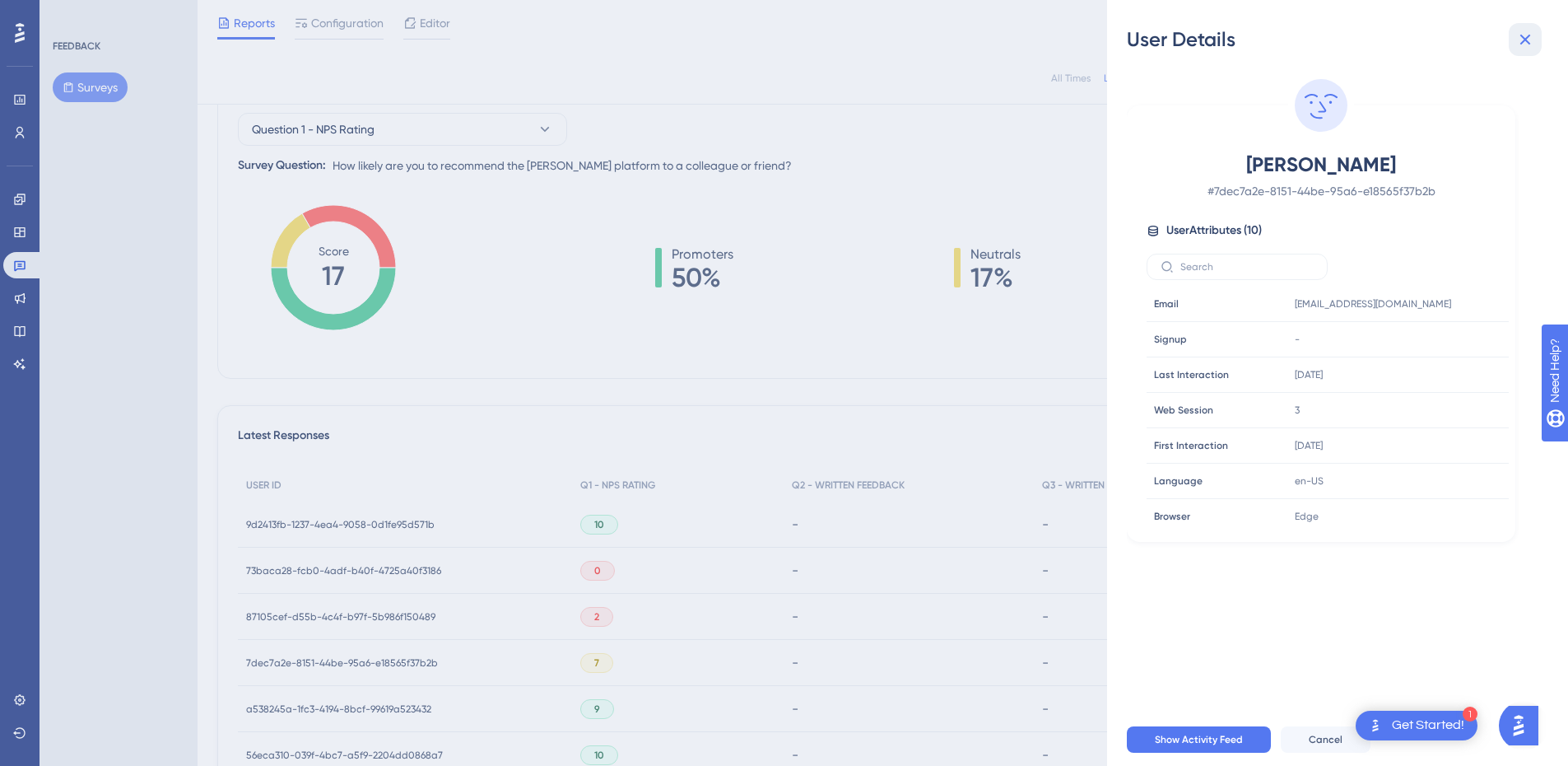
click at [1531, 35] on icon at bounding box center [1525, 39] width 20 height 20
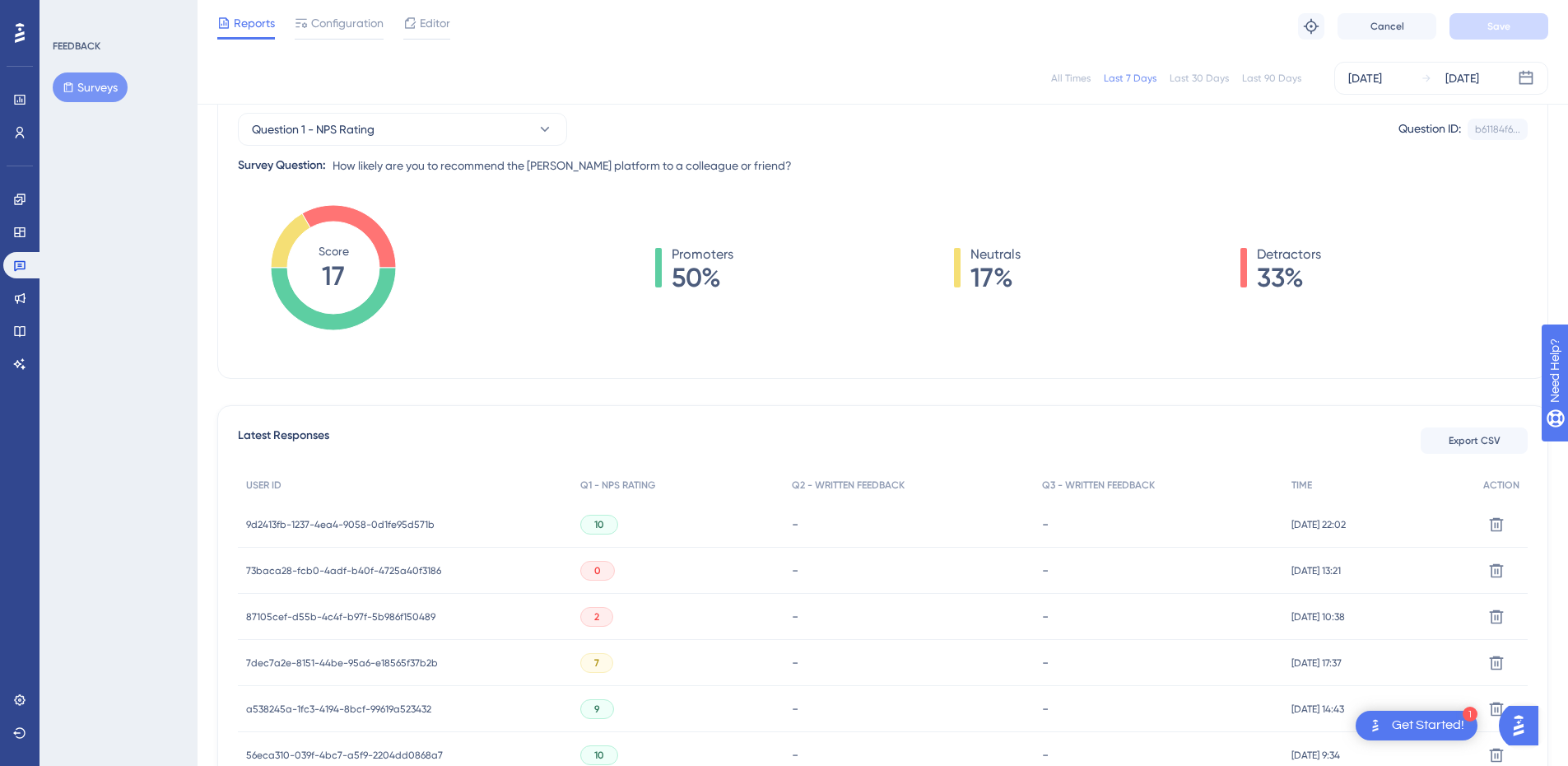
click at [388, 522] on span "9d2413fb-1237-4ea4-9058-0d1fe95d571b" at bounding box center [340, 525] width 188 height 13
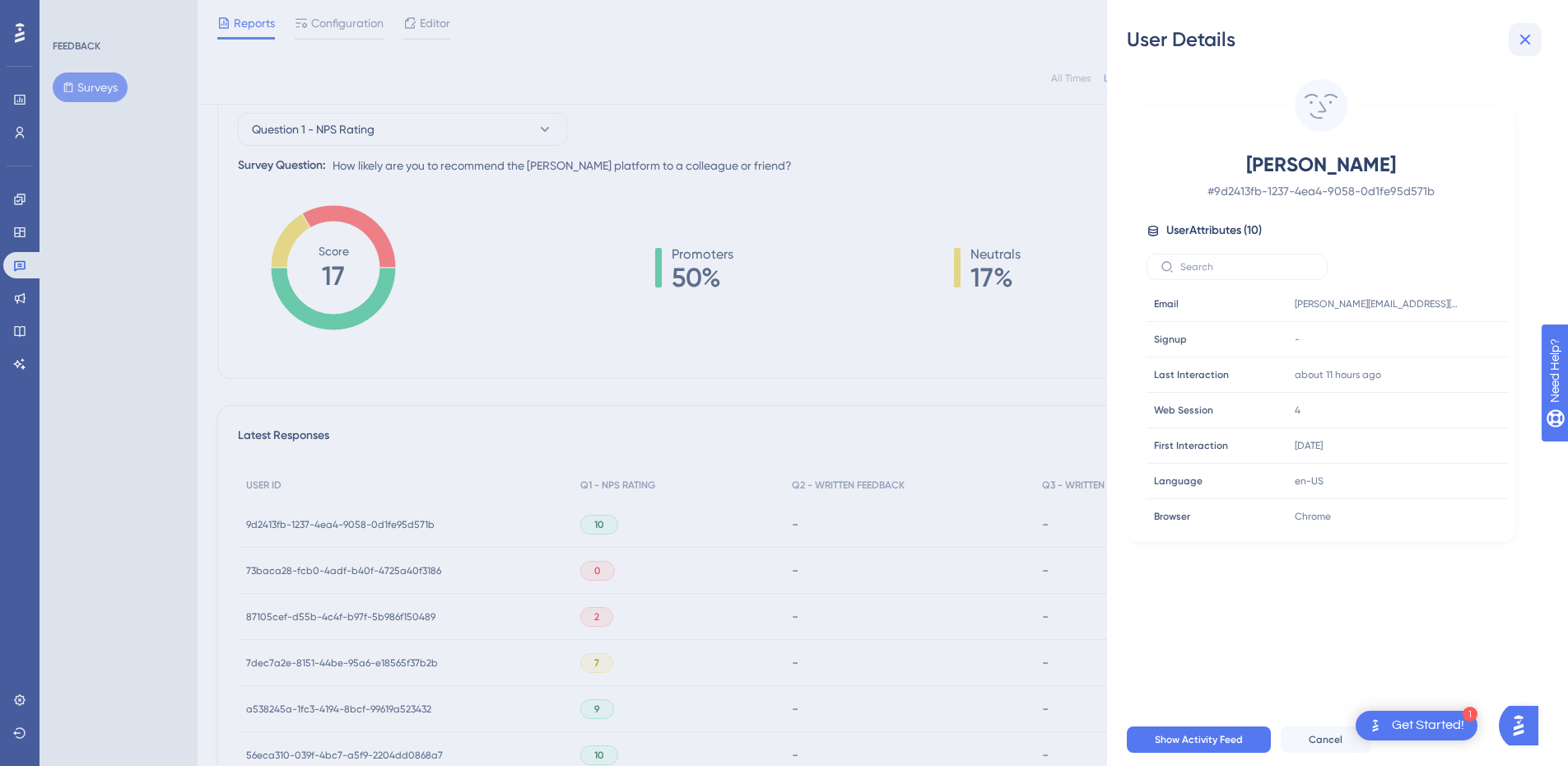
click at [1525, 47] on icon at bounding box center [1525, 39] width 20 height 20
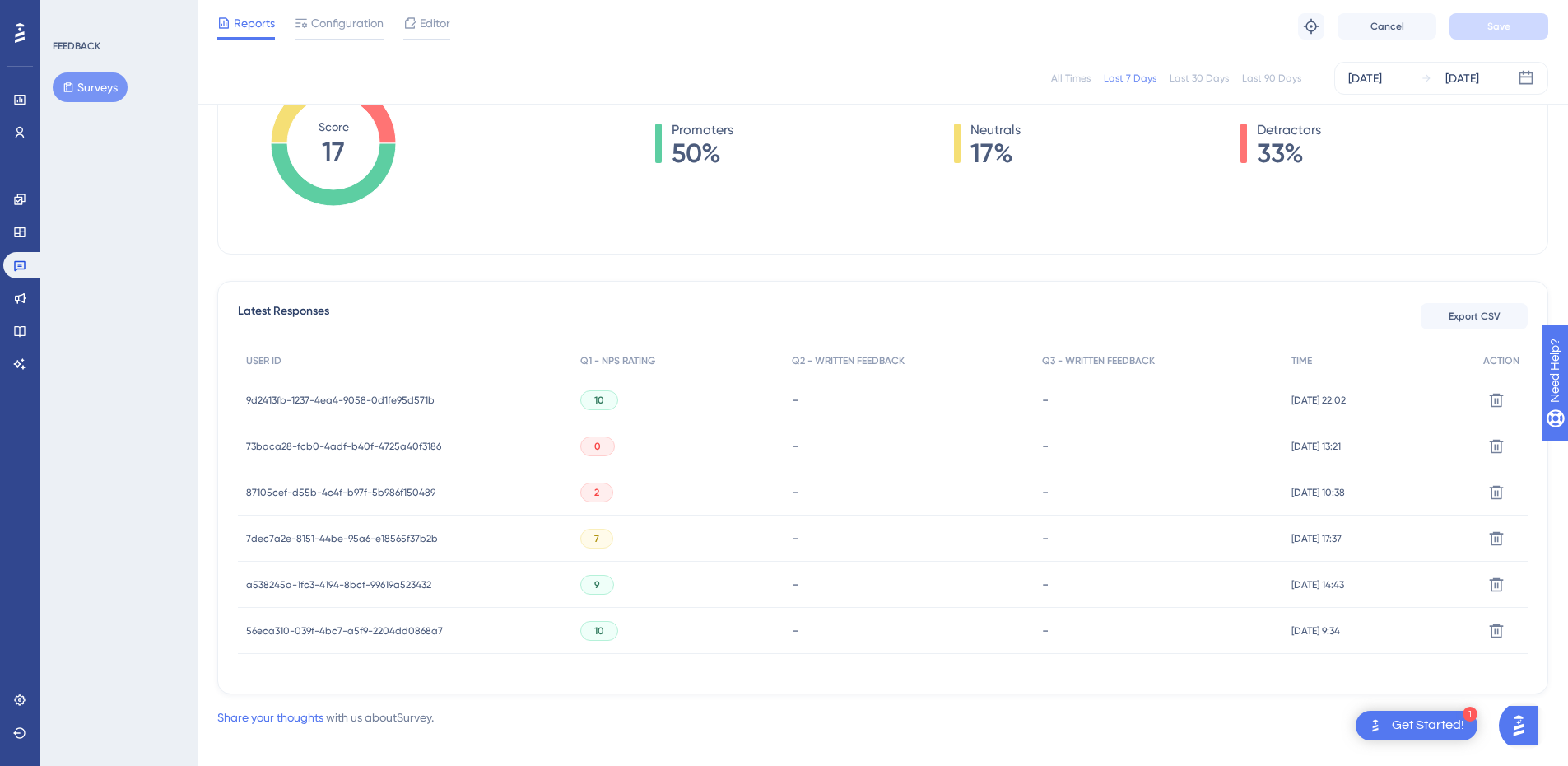
scroll to position [303, 0]
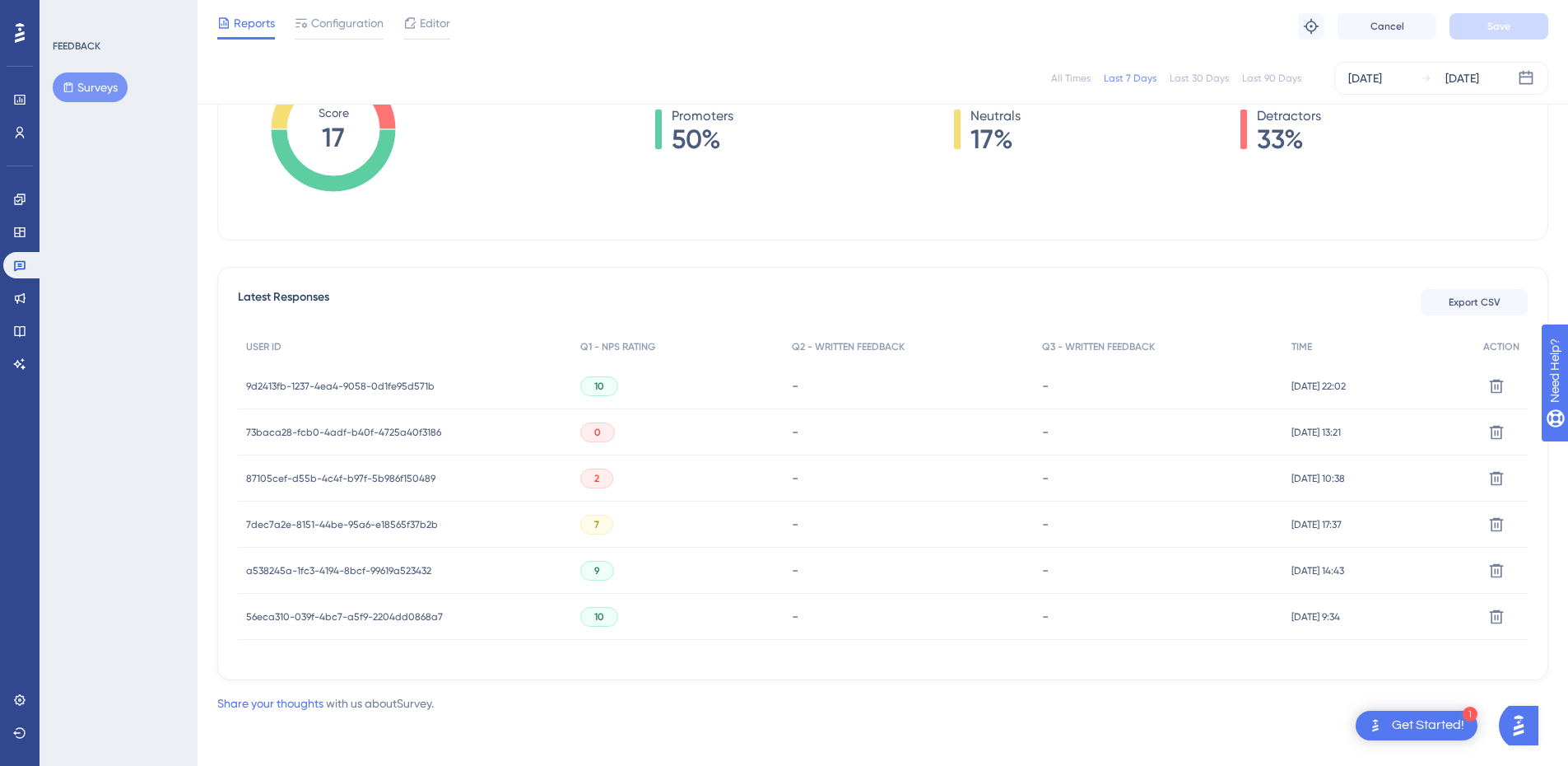
click at [364, 571] on span "a538245a-1fc3-4194-8bcf-99619a523432" at bounding box center [339, 571] width 186 height 13
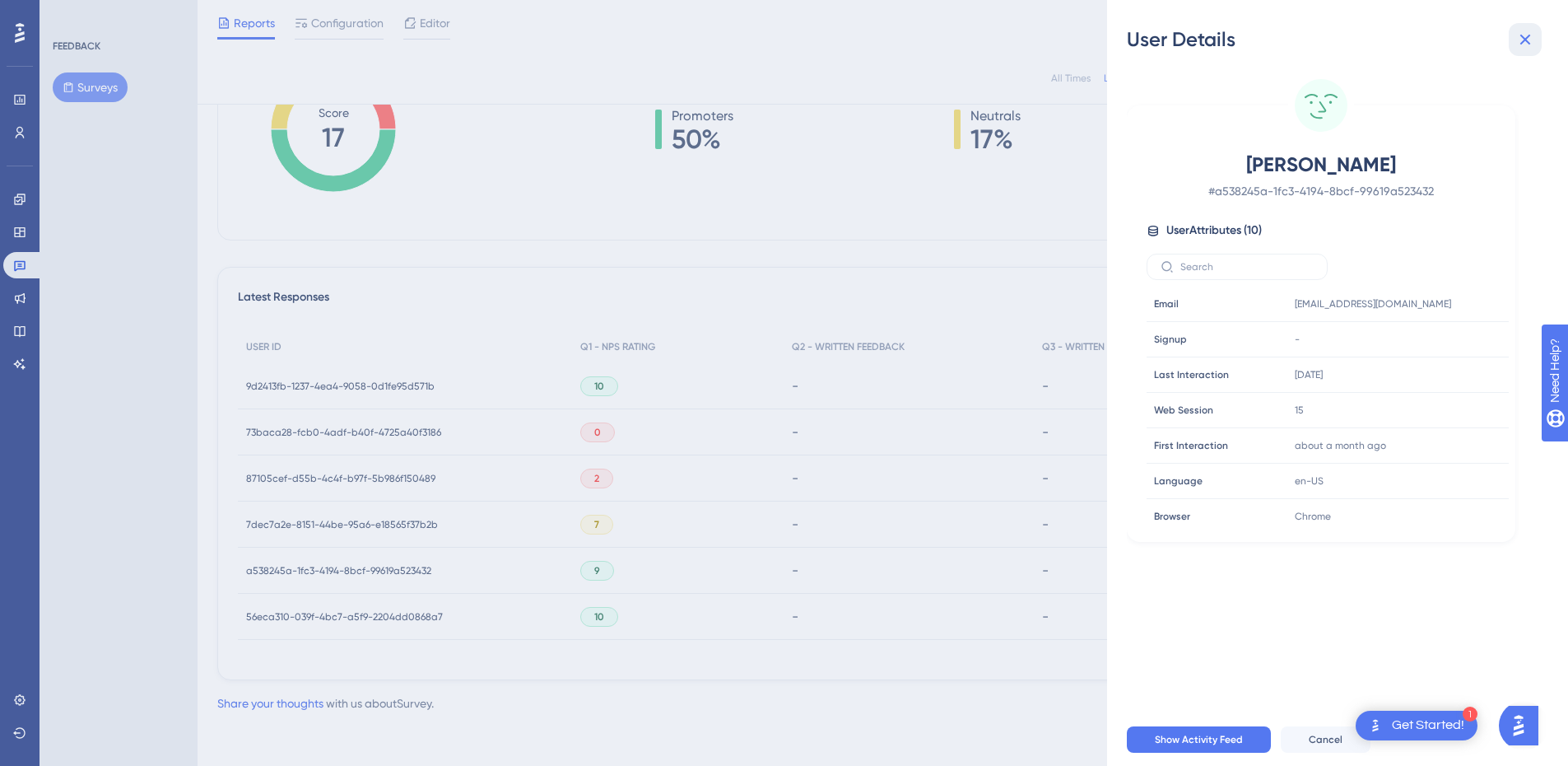
click at [1531, 44] on icon at bounding box center [1525, 39] width 10 height 10
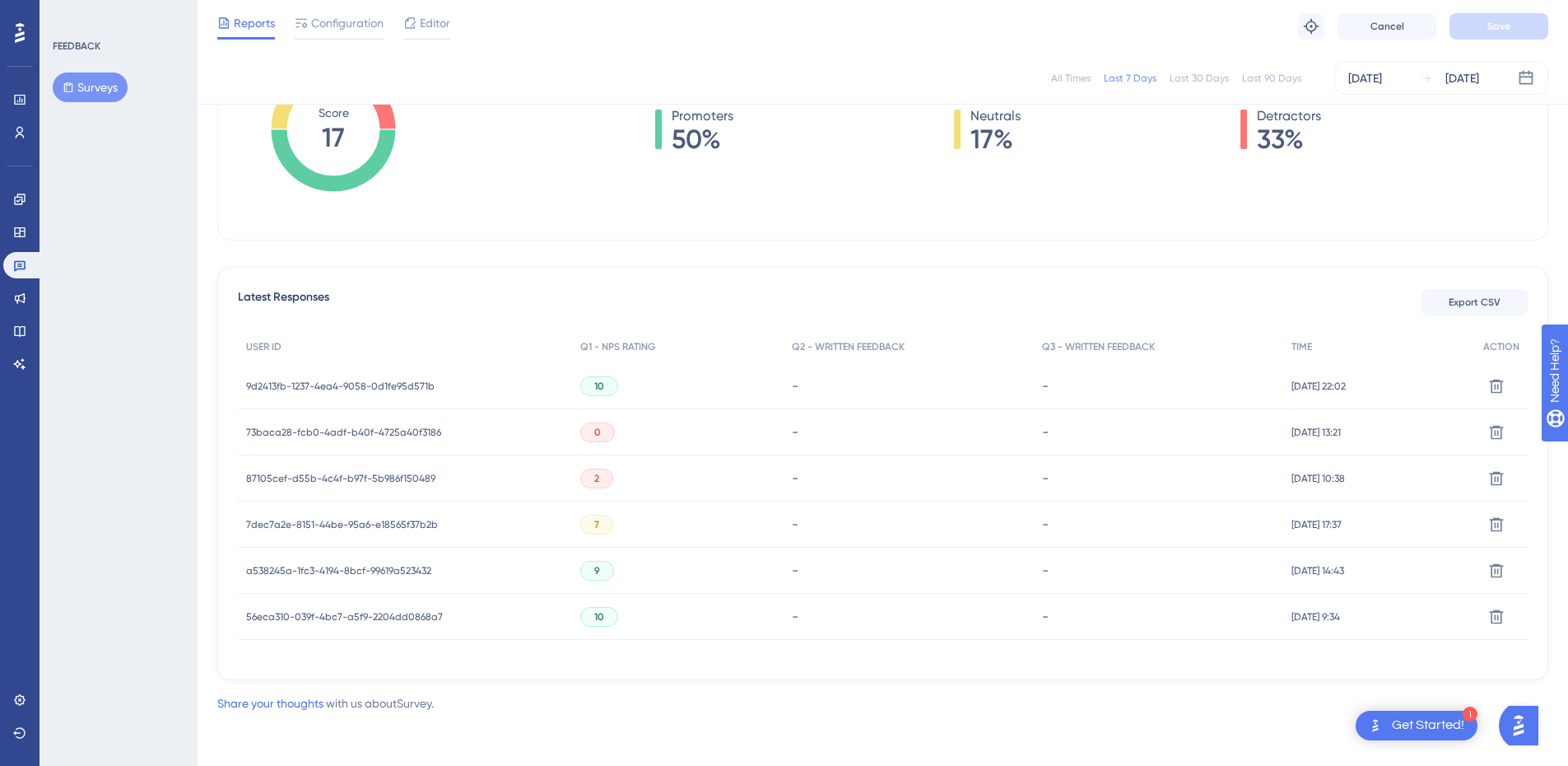
click at [336, 473] on span "87105cef-d55b-4c4f-b97f-5b986f150489" at bounding box center [341, 478] width 189 height 13
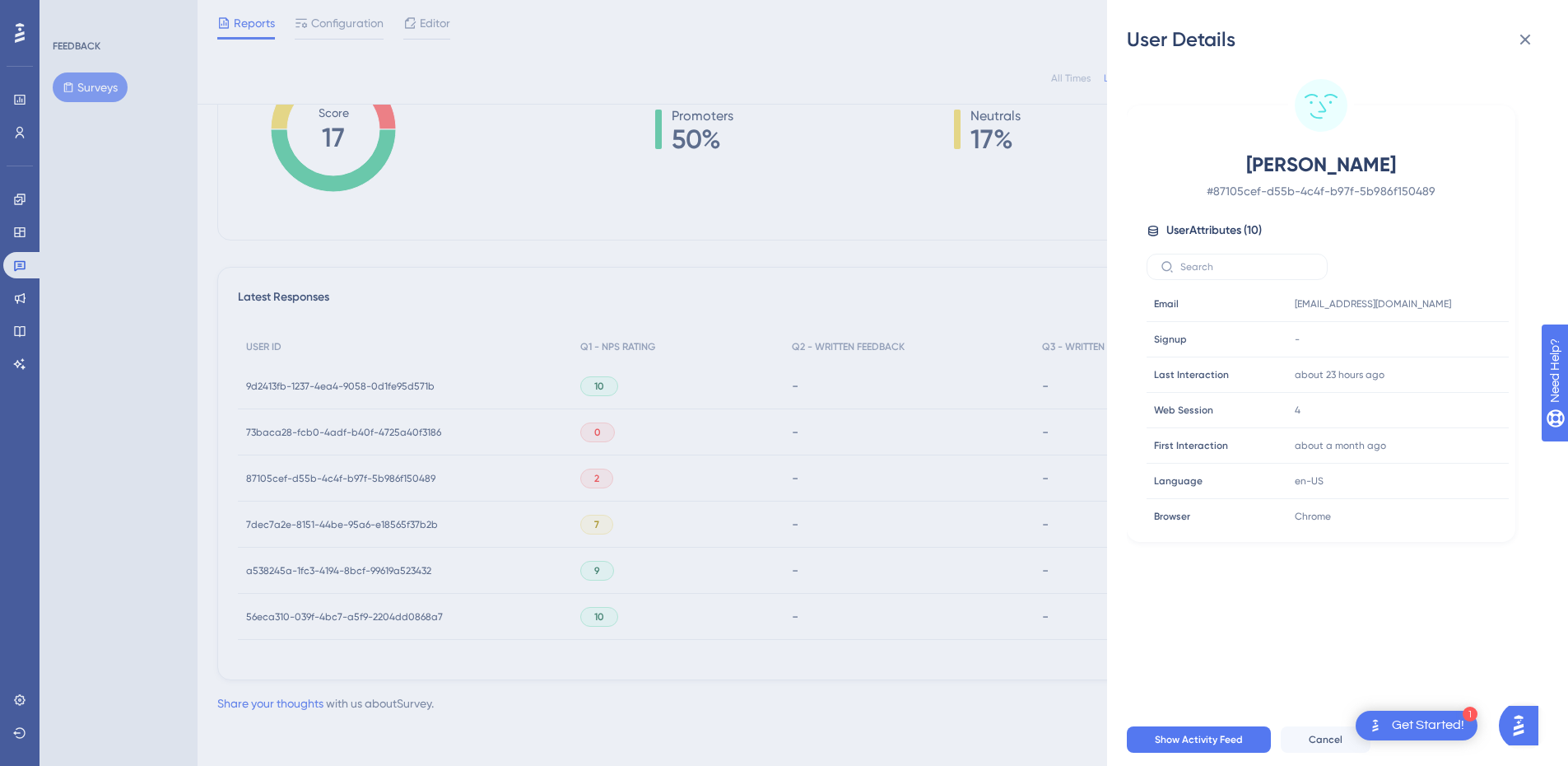
click at [367, 430] on div "User Details [PERSON_NAME] # 87105cef-d55b-4c4f-b97f-5b986f150489 User Attribut…" at bounding box center [784, 383] width 1568 height 766
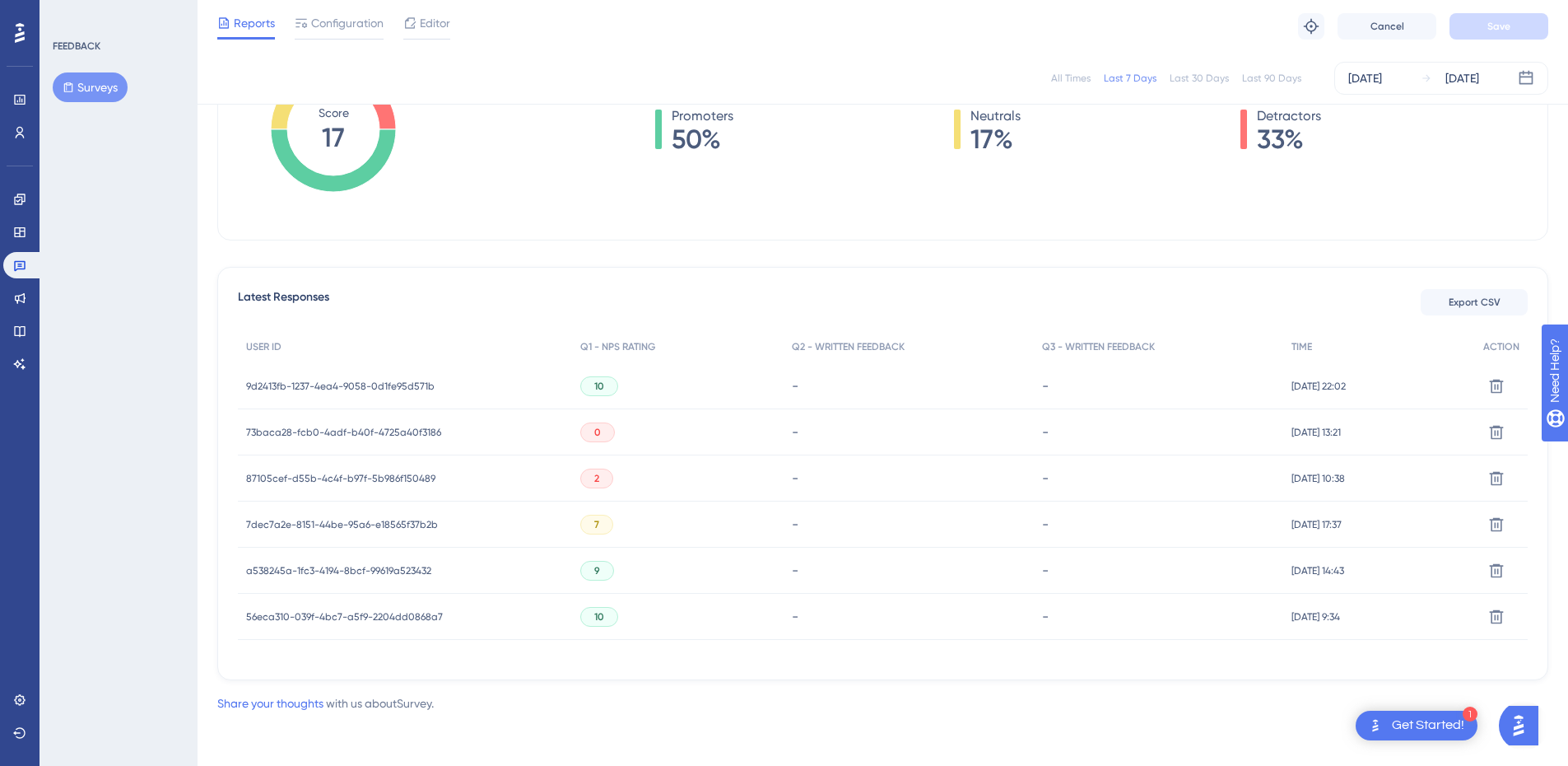
click at [373, 430] on span "73baca28-fcb0-4adf-b40f-4725a40f3186" at bounding box center [344, 432] width 195 height 13
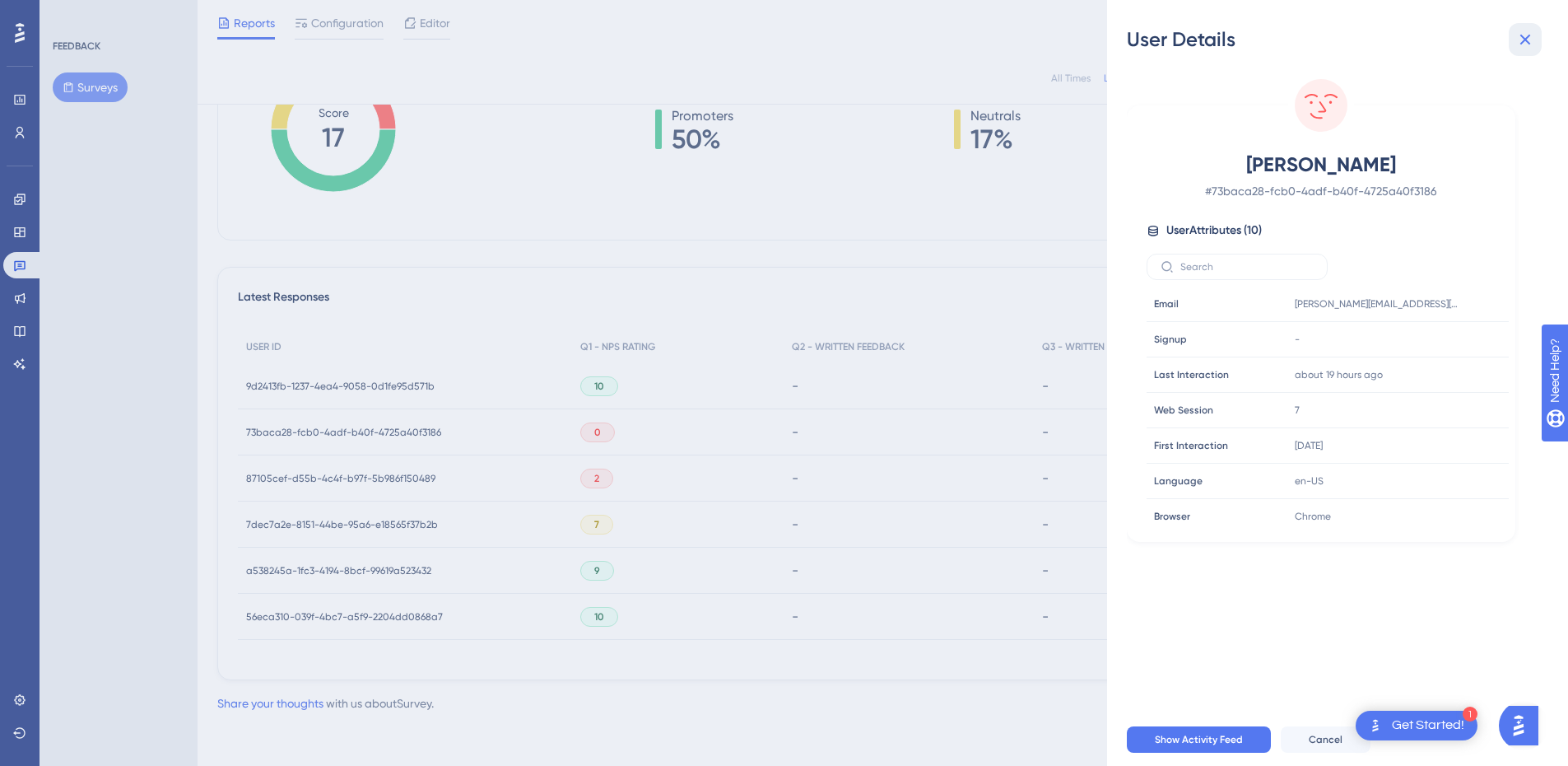
click at [1519, 38] on icon at bounding box center [1525, 39] width 20 height 20
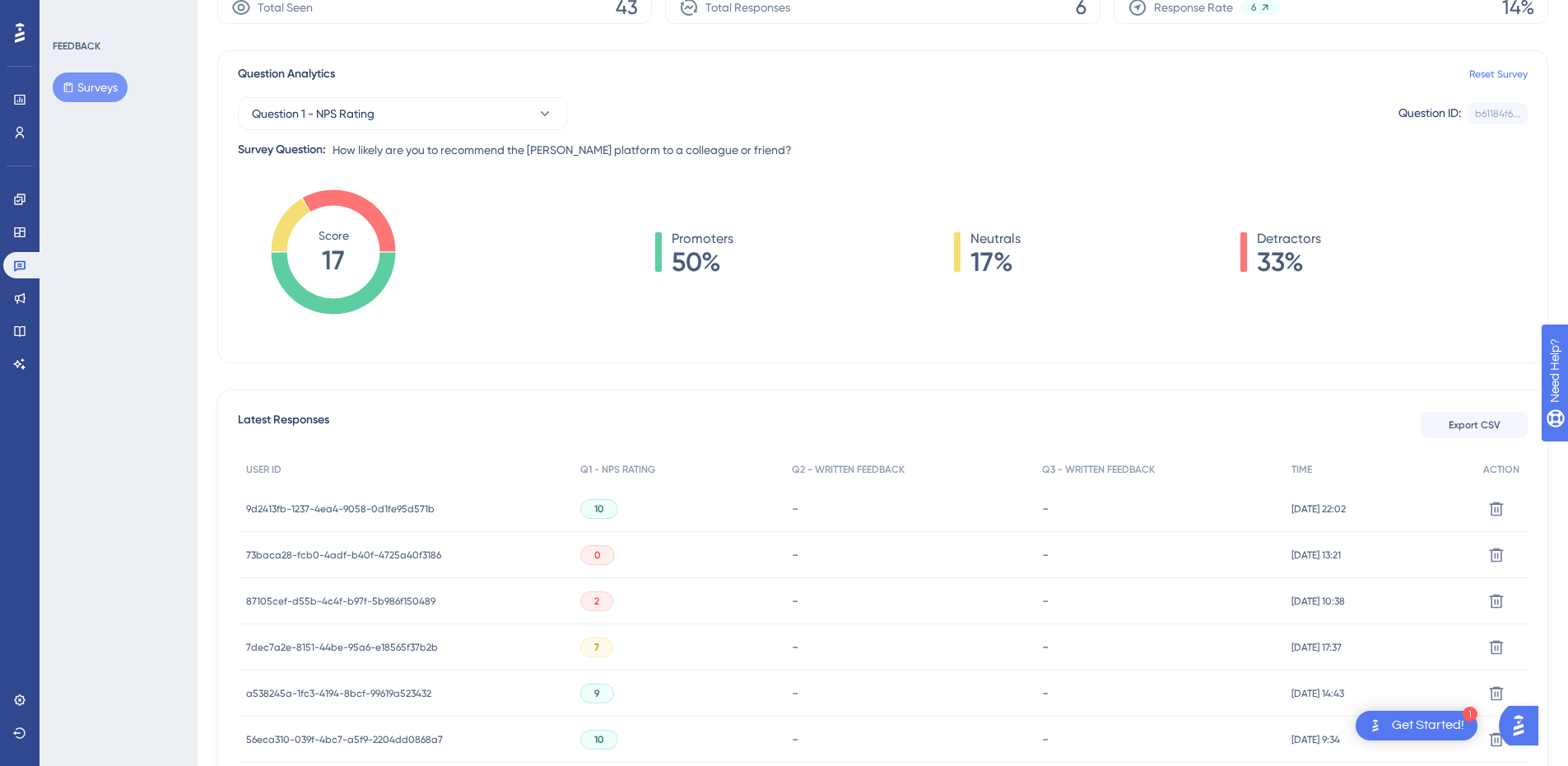
scroll to position [0, 0]
